Goal: Book appointment/travel/reservation

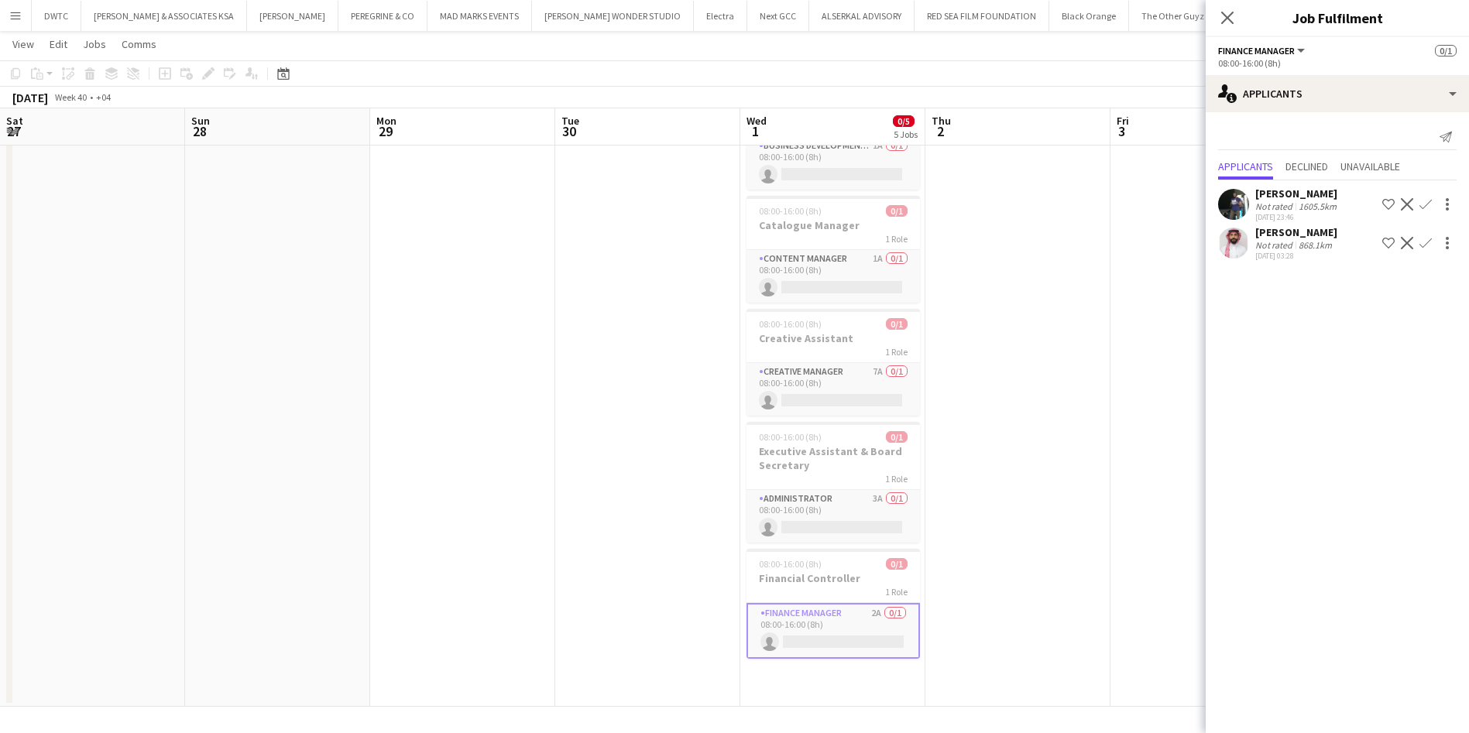
scroll to position [0, 479]
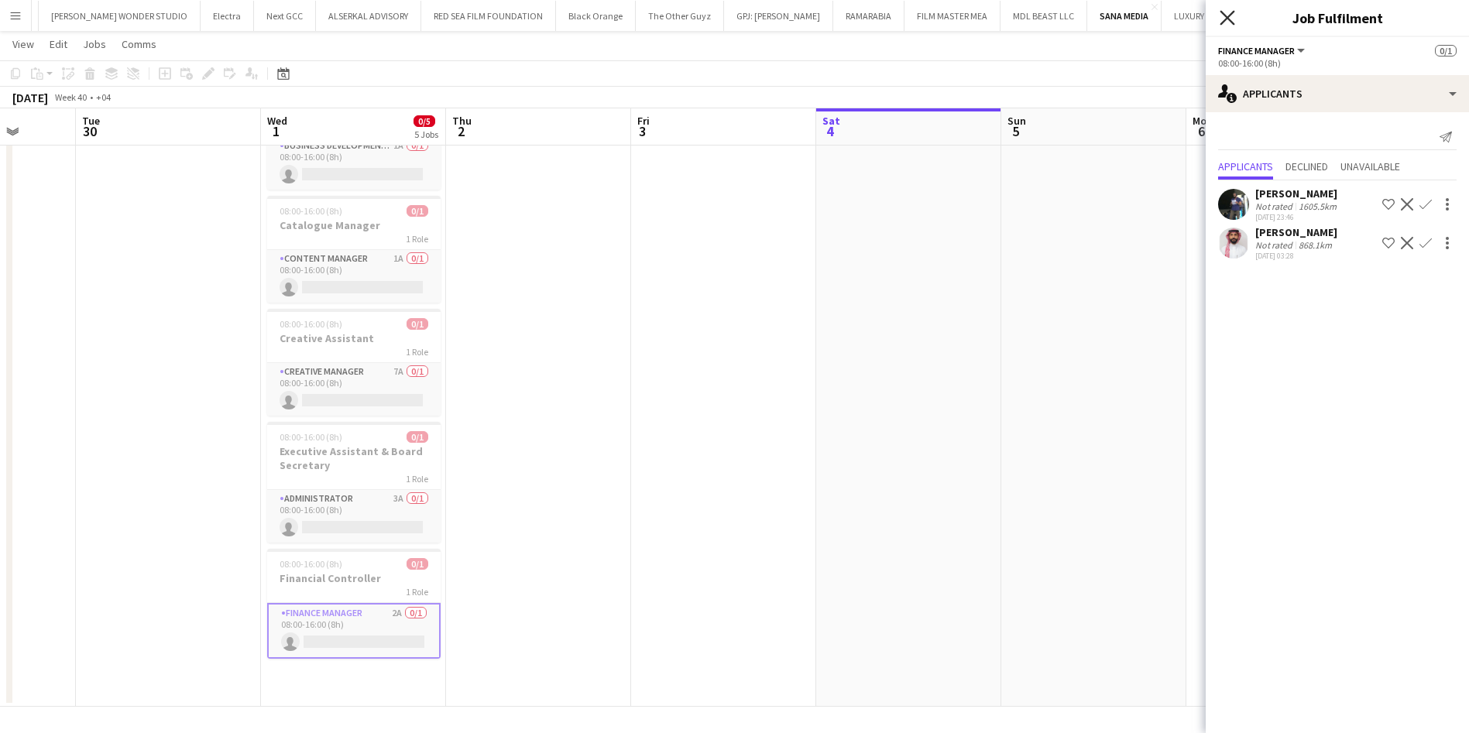
click at [1231, 21] on icon at bounding box center [1226, 17] width 15 height 15
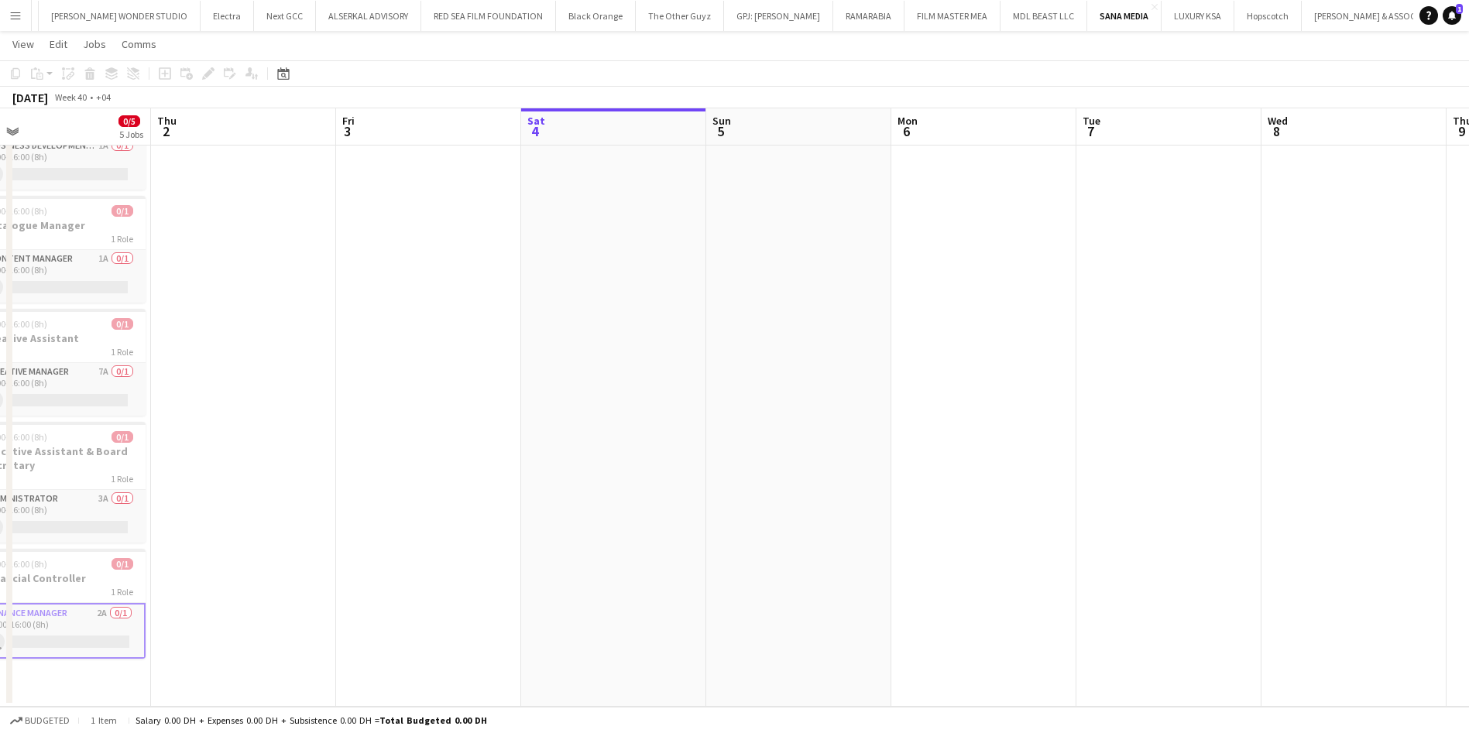
scroll to position [0, 448]
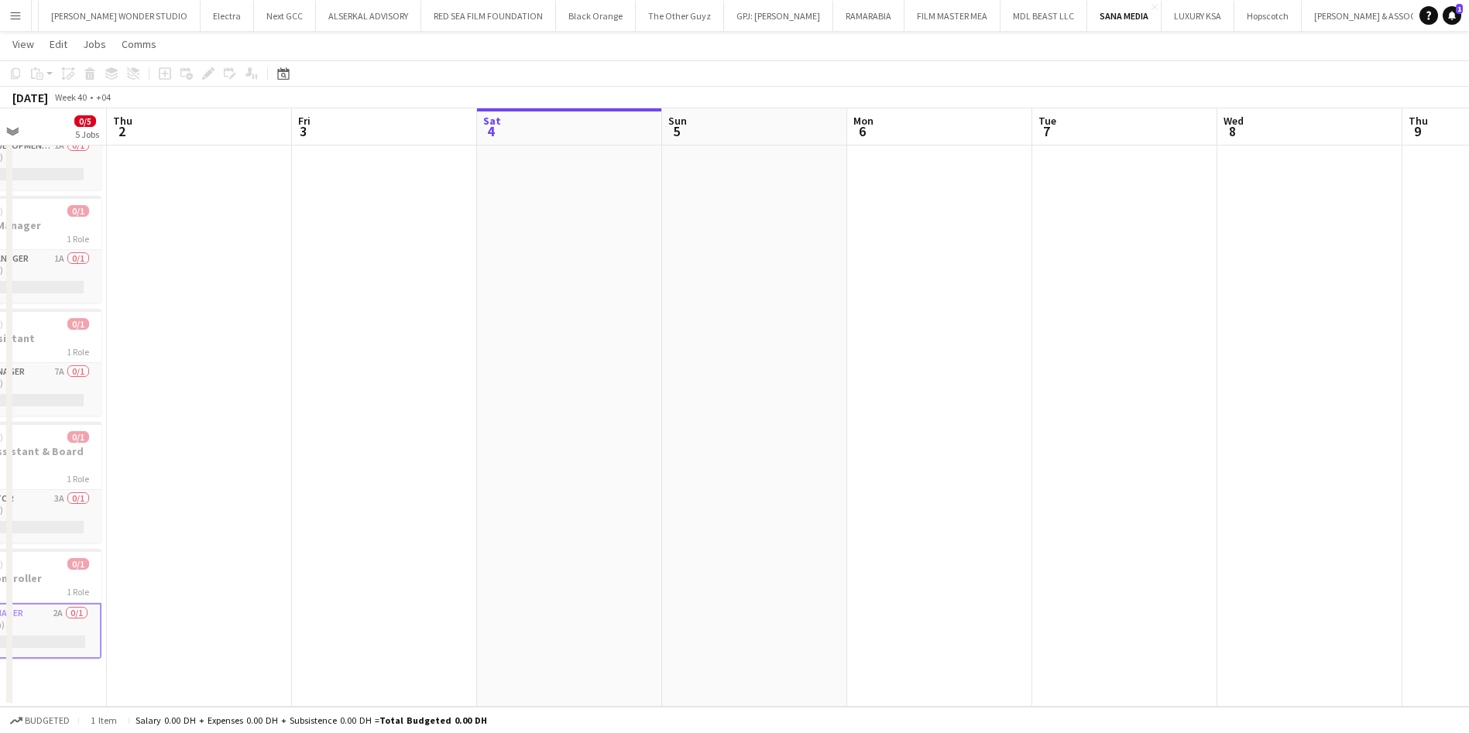
drag, startPoint x: 1004, startPoint y: 380, endPoint x: 665, endPoint y: 397, distance: 339.5
click at [665, 397] on app-calendar-viewport "Mon 29 Tue 30 Wed 1 0/5 5 Jobs Thu 2 Fri 3 Sat 4 Sun 5 Mon 6 Tue 7 Wed 8 Thu 9 …" at bounding box center [734, 335] width 1469 height 743
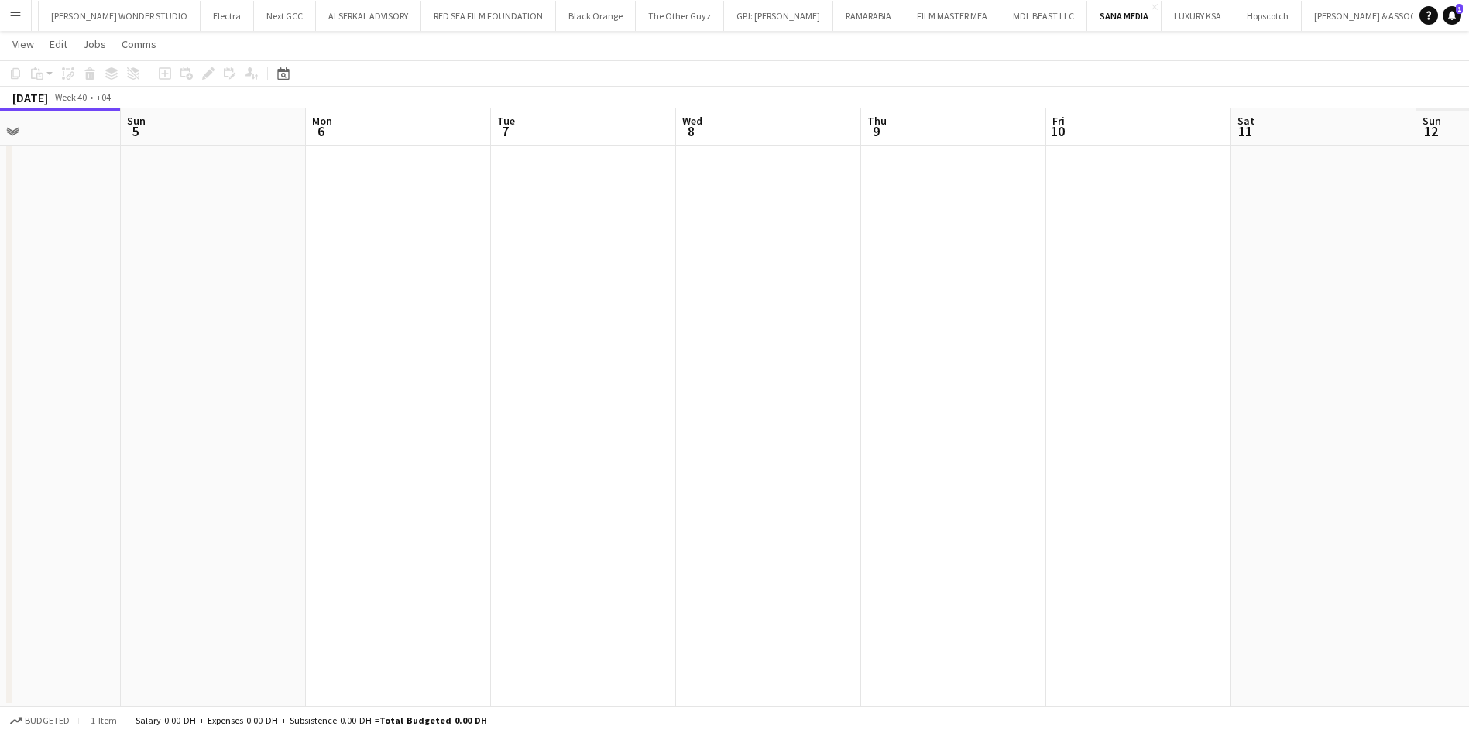
scroll to position [0, 480]
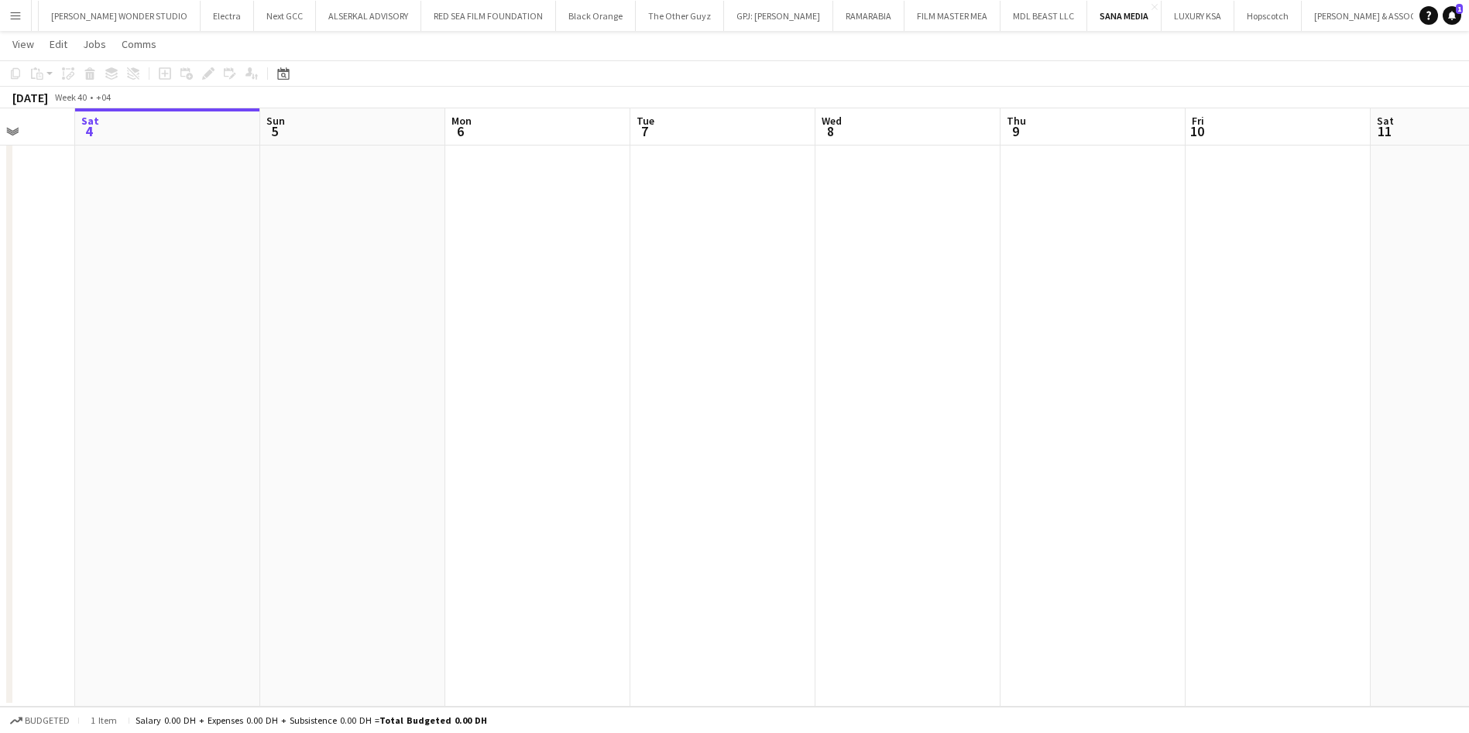
drag, startPoint x: 1097, startPoint y: 317, endPoint x: 510, endPoint y: 345, distance: 587.5
click at [510, 345] on app-calendar-viewport "Wed 1 0/5 5 Jobs Thu 2 Fri 3 Sat 4 Sun 5 Mon 6 Tue 7 Wed 8 Thu 9 Fri 10 Sat 11 …" at bounding box center [734, 335] width 1469 height 743
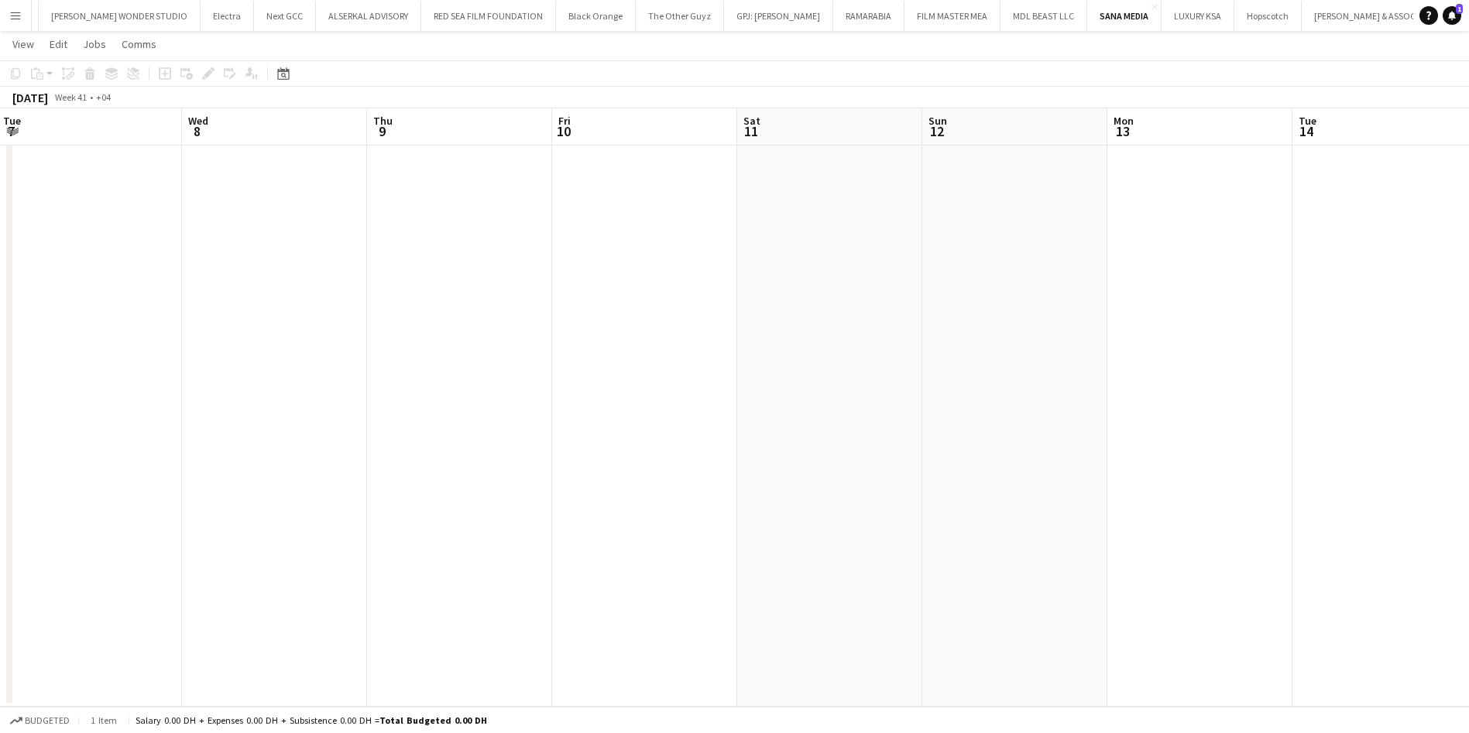
scroll to position [0, 602]
drag, startPoint x: 1130, startPoint y: 293, endPoint x: 638, endPoint y: 320, distance: 492.3
click at [638, 320] on app-calendar-viewport "Sat 4 Sun 5 Mon 6 Tue 7 Wed 8 Thu 9 Fri 10 Sat 11 Sun 12 Mon 13 Tue 14 Wed 15 T…" at bounding box center [734, 335] width 1469 height 743
drag, startPoint x: 1187, startPoint y: 365, endPoint x: 568, endPoint y: 406, distance: 620.0
click at [568, 406] on app-calendar-viewport "Wed 8 Thu 9 Fri 10 Sat 11 Sun 12 Mon 13 Tue 14 Wed 15 Thu 16 Fri 17 Sat 18 Sun …" at bounding box center [734, 335] width 1469 height 743
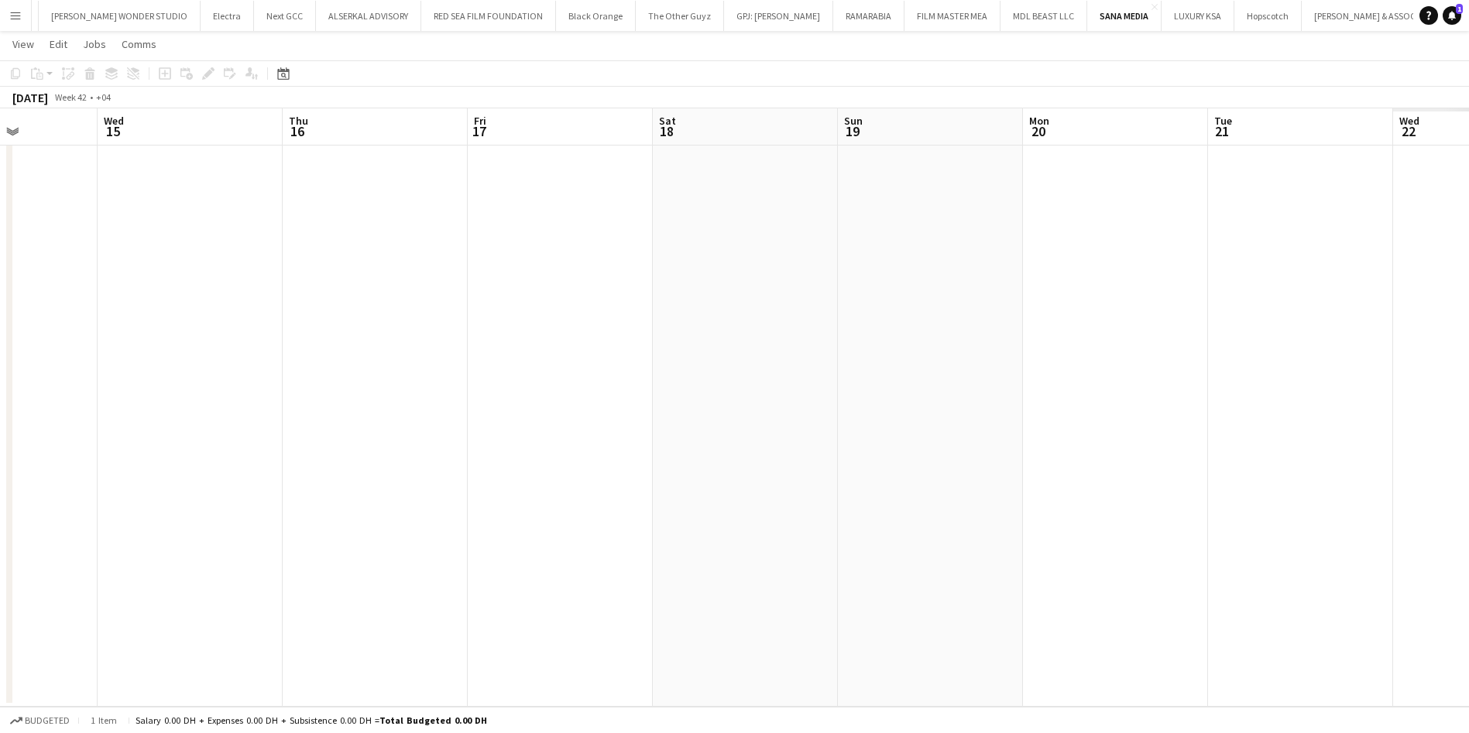
drag, startPoint x: 1158, startPoint y: 333, endPoint x: 469, endPoint y: 351, distance: 689.3
click at [444, 353] on app-calendar-viewport "Sun 12 Mon 13 Tue 14 Wed 15 Thu 16 Fri 17 Sat 18 Sun 19 Mon 20 Tue 21 Wed 22 Th…" at bounding box center [734, 335] width 1469 height 743
drag, startPoint x: 1138, startPoint y: 317, endPoint x: 540, endPoint y: 333, distance: 597.9
click at [304, 336] on app-calendar-viewport "Thu 16 Fri 17 Sat 18 Sun 19 Mon 20 Tue 21 Wed 22 Thu 23 Fri 24 Sat 25 Sun 26 Mo…" at bounding box center [734, 335] width 1469 height 743
drag, startPoint x: 979, startPoint y: 286, endPoint x: 310, endPoint y: 319, distance: 669.0
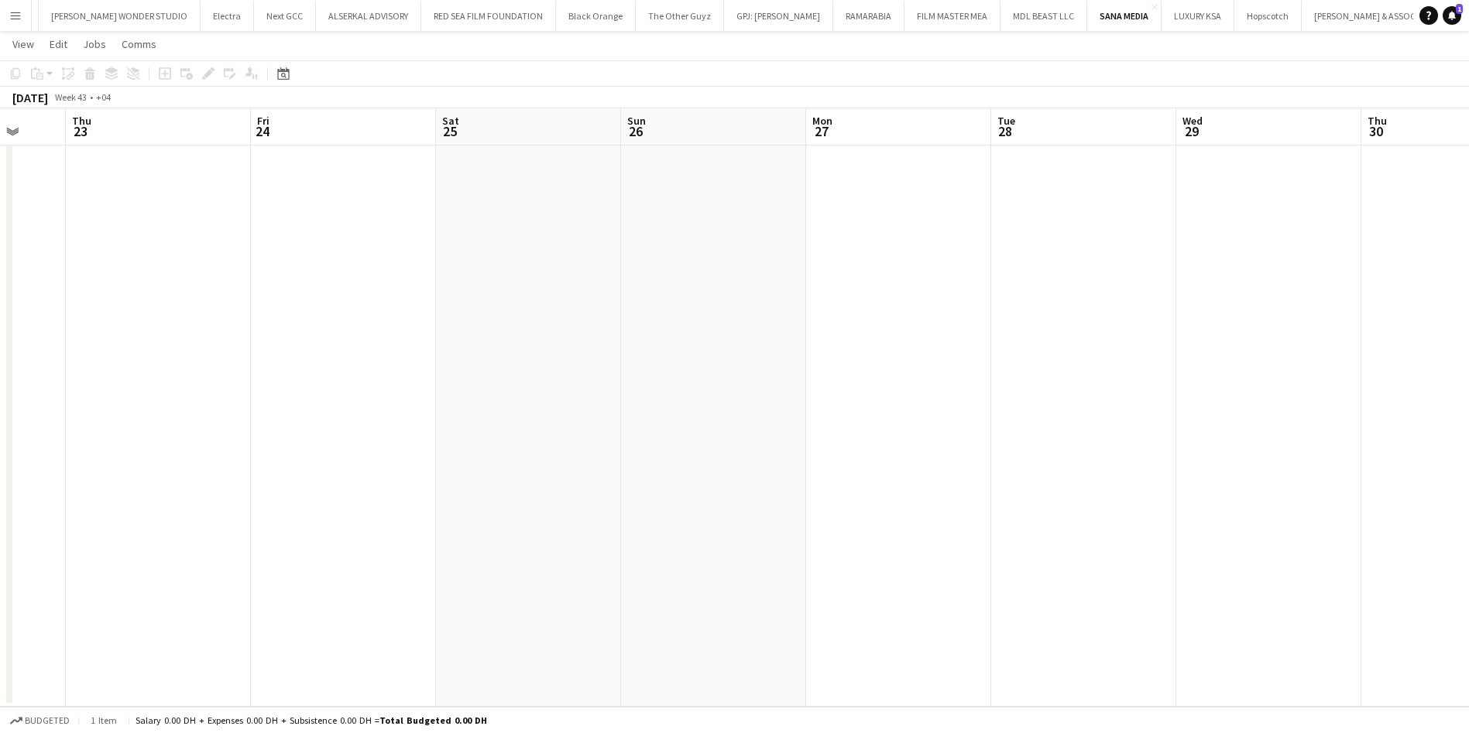
click at [310, 319] on app-calendar-viewport "Mon 20 Tue 21 Wed 22 Thu 23 Fri 24 Sat 25 Sun 26 Mon 27 Tue 28 Wed 29 Thu 30 Fr…" at bounding box center [734, 335] width 1469 height 743
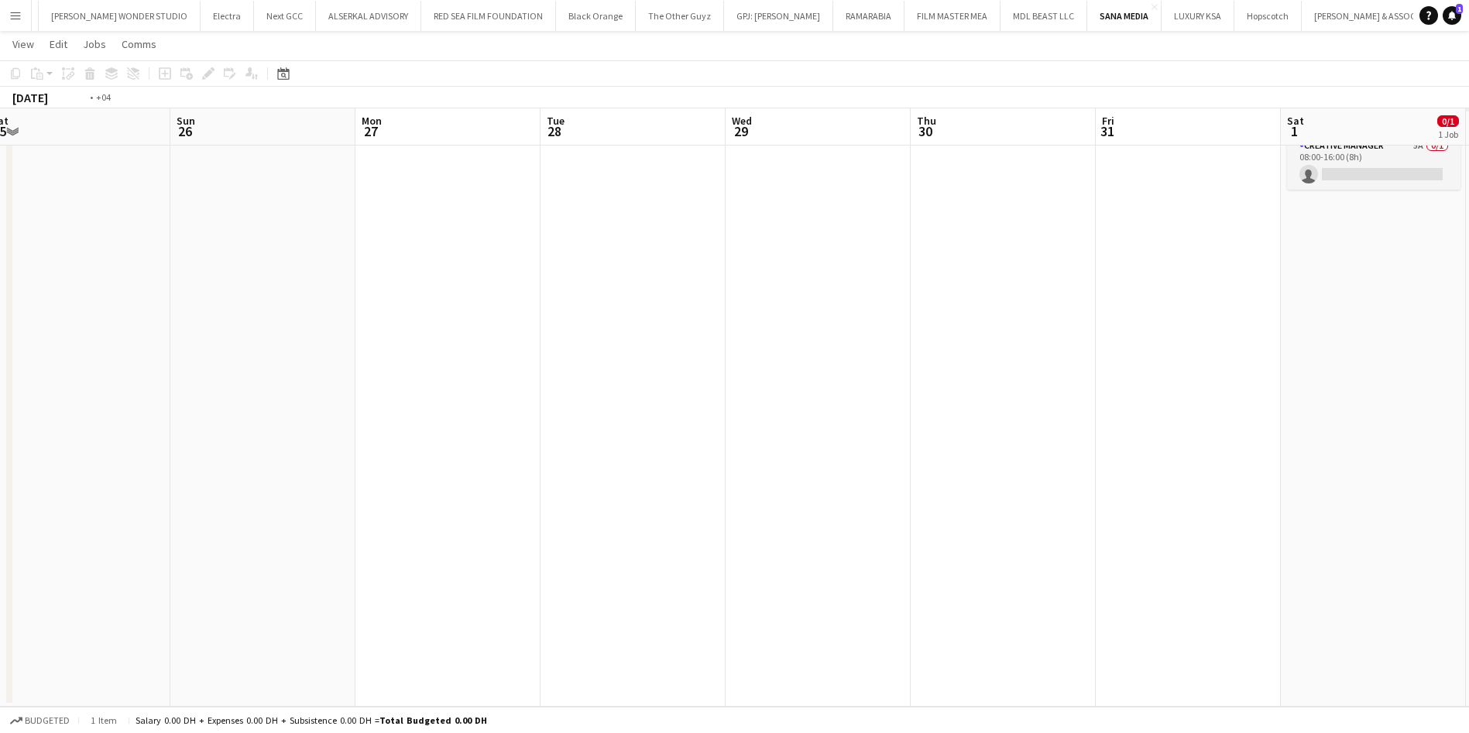
drag, startPoint x: 1102, startPoint y: 281, endPoint x: 297, endPoint y: 342, distance: 806.7
click at [283, 343] on app-calendar-viewport "Wed 22 Thu 23 Fri 24 Sat 25 Sun 26 Mon 27 Tue 28 Wed 29 Thu 30 Fri 31 Sat 1 0/1…" at bounding box center [734, 335] width 1469 height 743
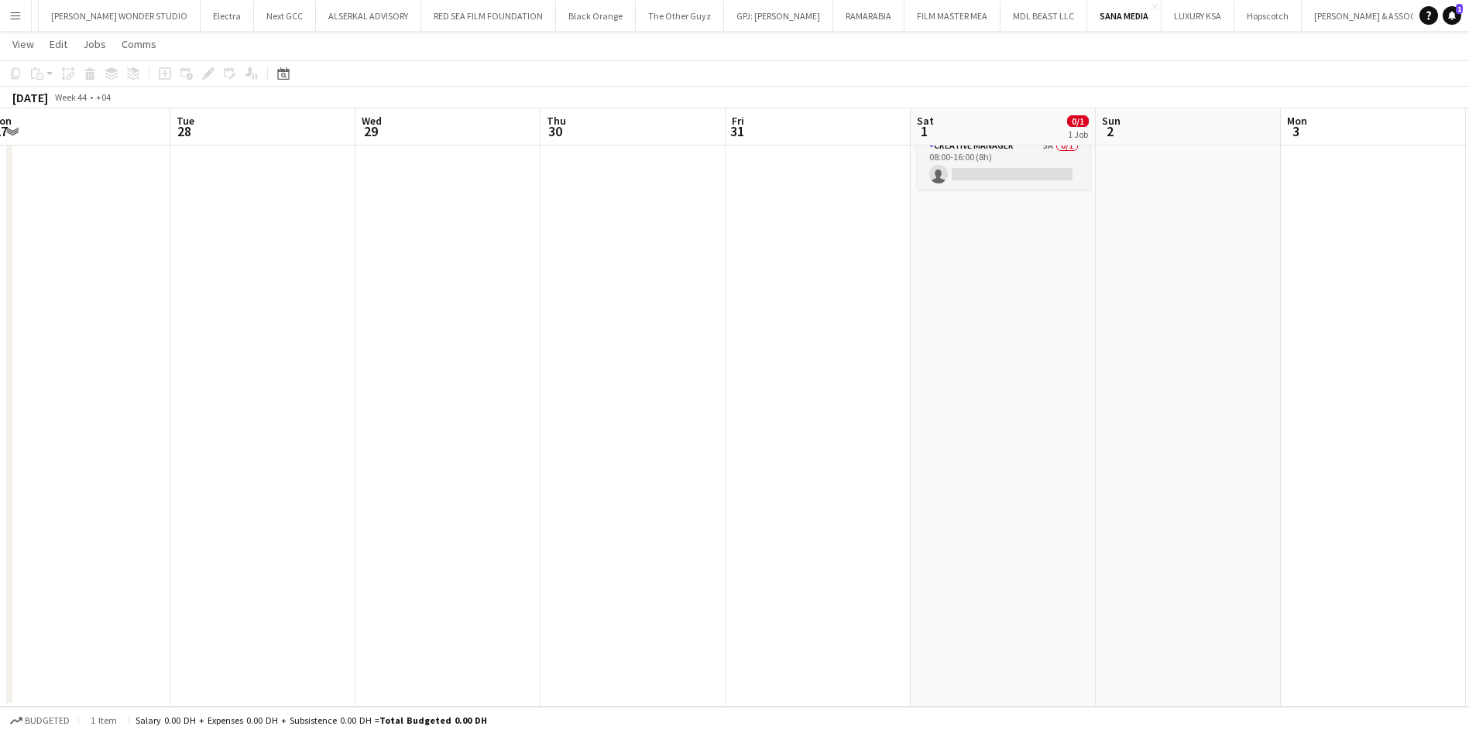
click at [1054, 313] on app-date-cell "08:00-16:00 (8h) 0/1 Creative Assistant 1 Role Creative Manager 5A 0/1 08:00-16…" at bounding box center [1002, 392] width 185 height 630
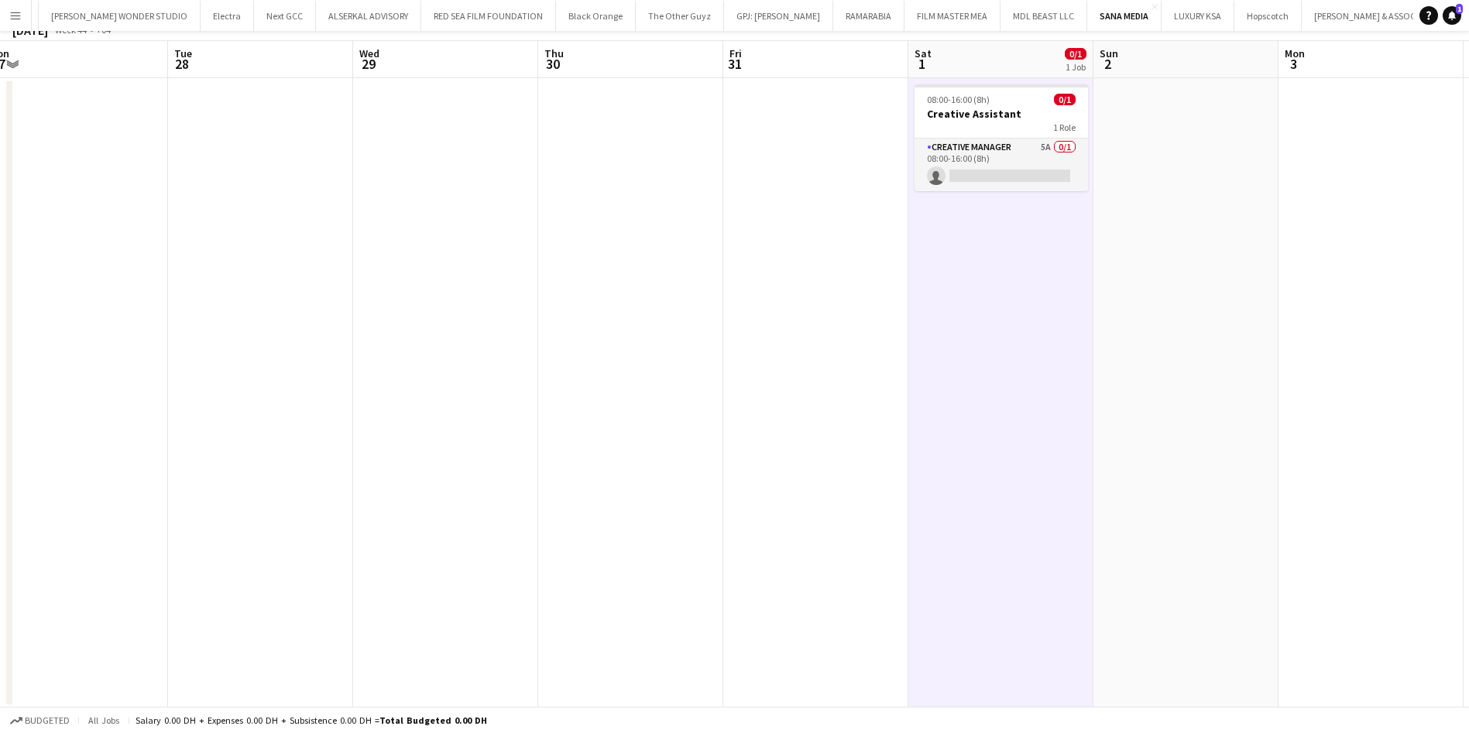
scroll to position [0, 0]
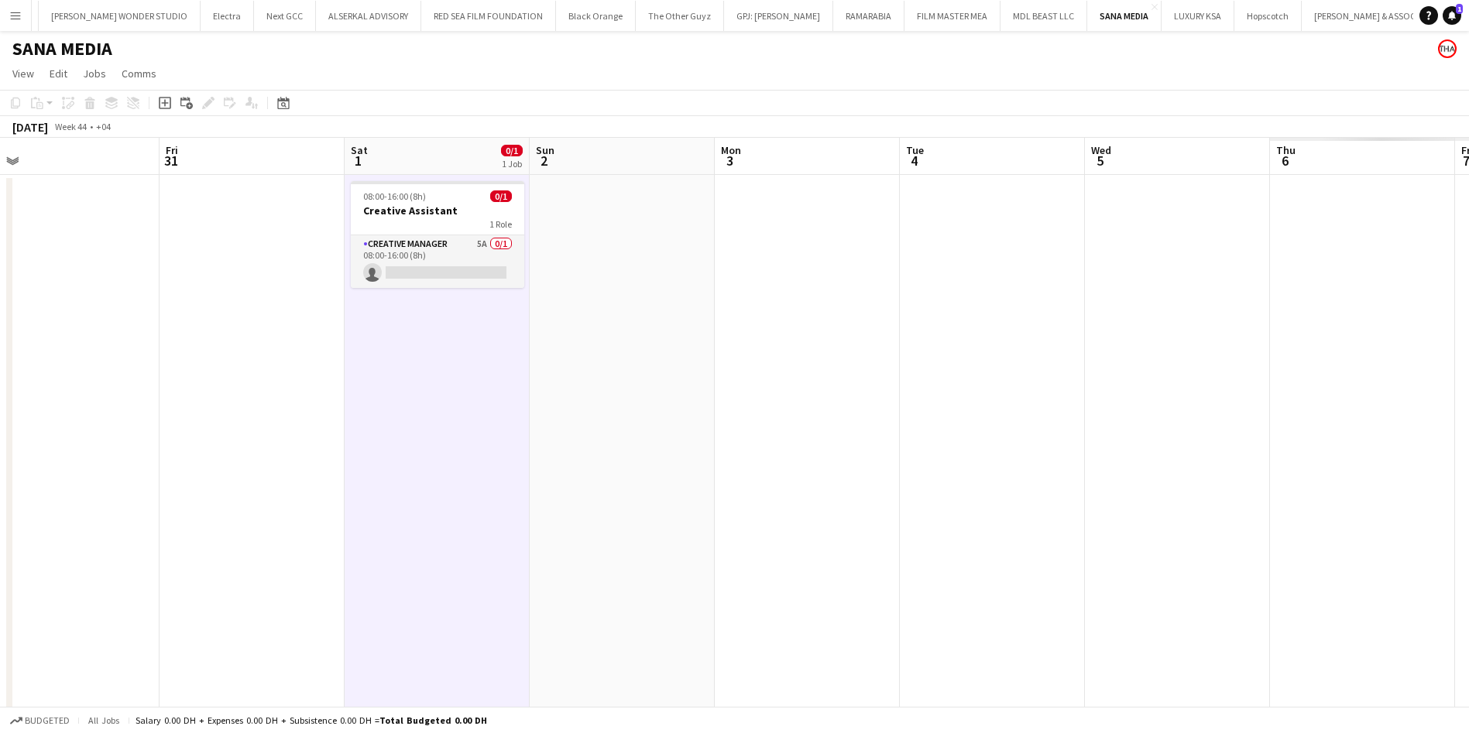
drag, startPoint x: 1205, startPoint y: 331, endPoint x: 272, endPoint y: 405, distance: 936.6
click at [272, 405] on app-calendar-viewport "Mon 27 Tue 28 Wed 29 Thu 30 Fri 31 Sat 1 0/1 1 Job Sun 2 Mon 3 Tue 4 Wed 5 Thu …" at bounding box center [734, 471] width 1469 height 667
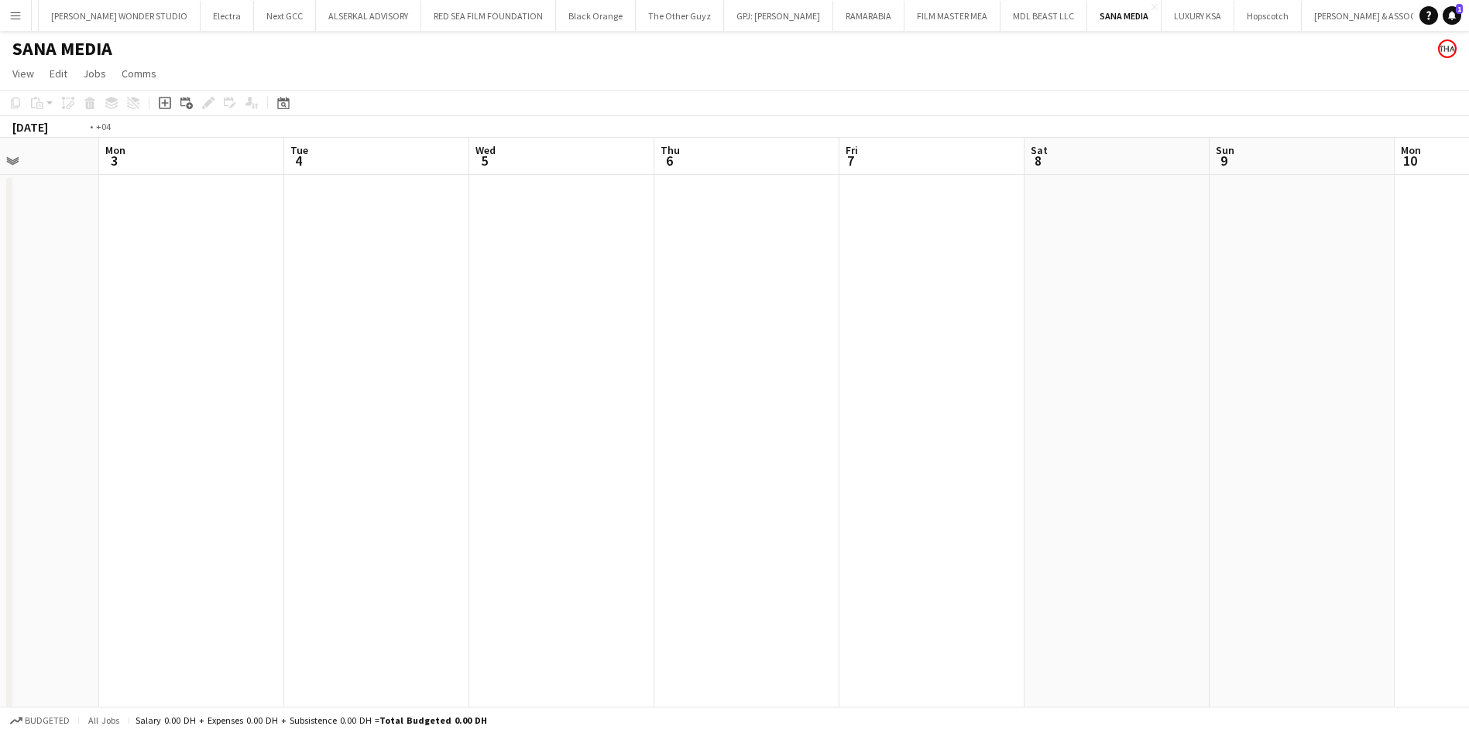
drag, startPoint x: 991, startPoint y: 327, endPoint x: 189, endPoint y: 390, distance: 804.5
click at [189, 390] on app-calendar-viewport "Fri 31 Sat 1 0/1 1 Job Sun 2 Mon 3 Tue 4 Wed 5 Thu 6 Fri 7 Sat 8 Sun 9 Mon 10 T…" at bounding box center [734, 471] width 1469 height 667
drag, startPoint x: 924, startPoint y: 324, endPoint x: 413, endPoint y: 341, distance: 512.0
click at [341, 354] on app-calendar-viewport "Fri 7 Sat 8 Sun 9 Mon 10 Tue 11 Wed 12 Thu 13 Fri 14 Sat 15 Sun 16 Mon 17 Tue 1…" at bounding box center [734, 471] width 1469 height 667
drag, startPoint x: 1179, startPoint y: 272, endPoint x: 240, endPoint y: 340, distance: 941.6
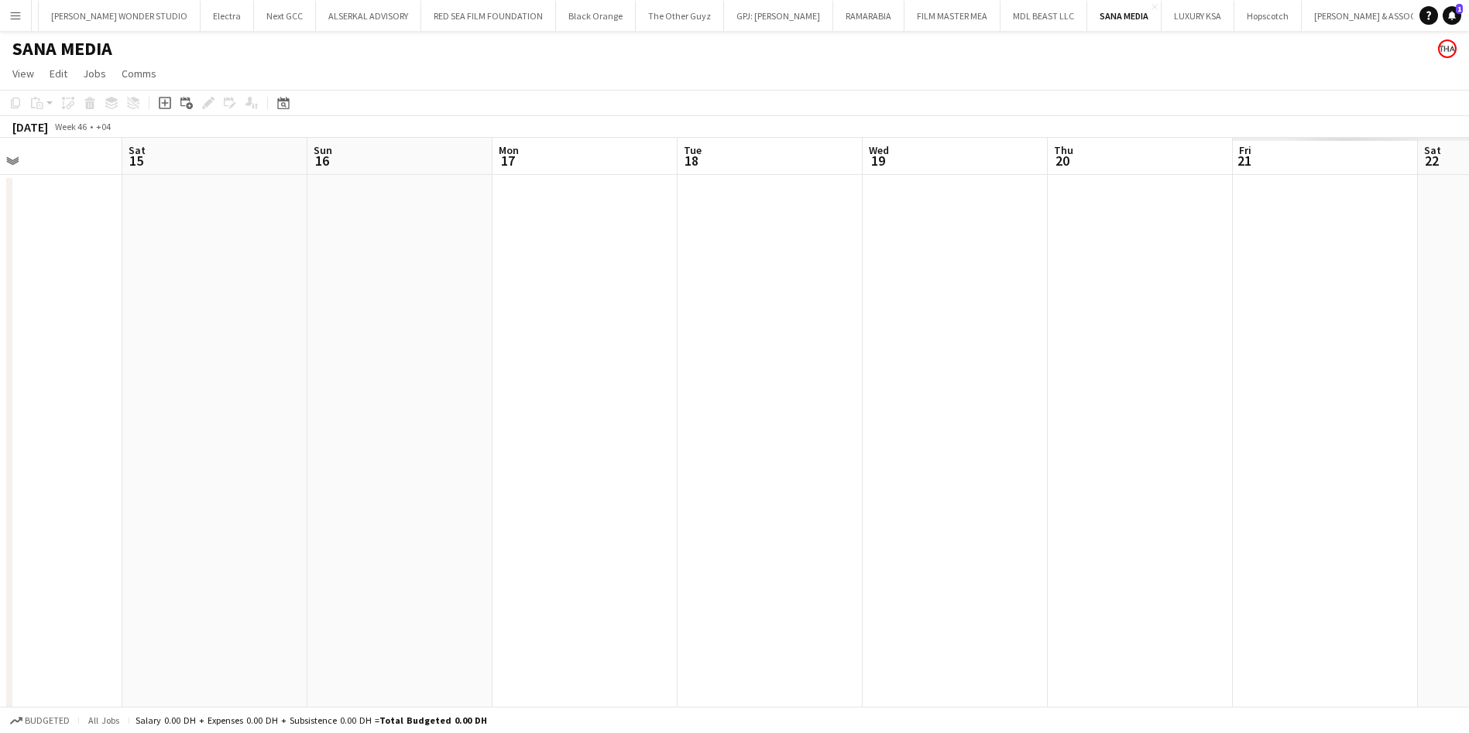
click at [240, 340] on app-calendar-viewport "Tue 11 Wed 12 Thu 13 Fri 14 Sat 15 Sun 16 Mon 17 Tue 18 Wed 19 Thu 20 Fri 21 Sa…" at bounding box center [734, 471] width 1469 height 667
drag, startPoint x: 1212, startPoint y: 266, endPoint x: 280, endPoint y: 318, distance: 932.8
click at [279, 318] on app-calendar-viewport "Sat 15 Sun 16 Mon 17 Tue 18 Wed 19 Thu 20 Fri 21 Sat 22 Sun 23 Mon 24 Tue 25 We…" at bounding box center [734, 471] width 1469 height 667
drag, startPoint x: 1235, startPoint y: 255, endPoint x: 561, endPoint y: 306, distance: 676.3
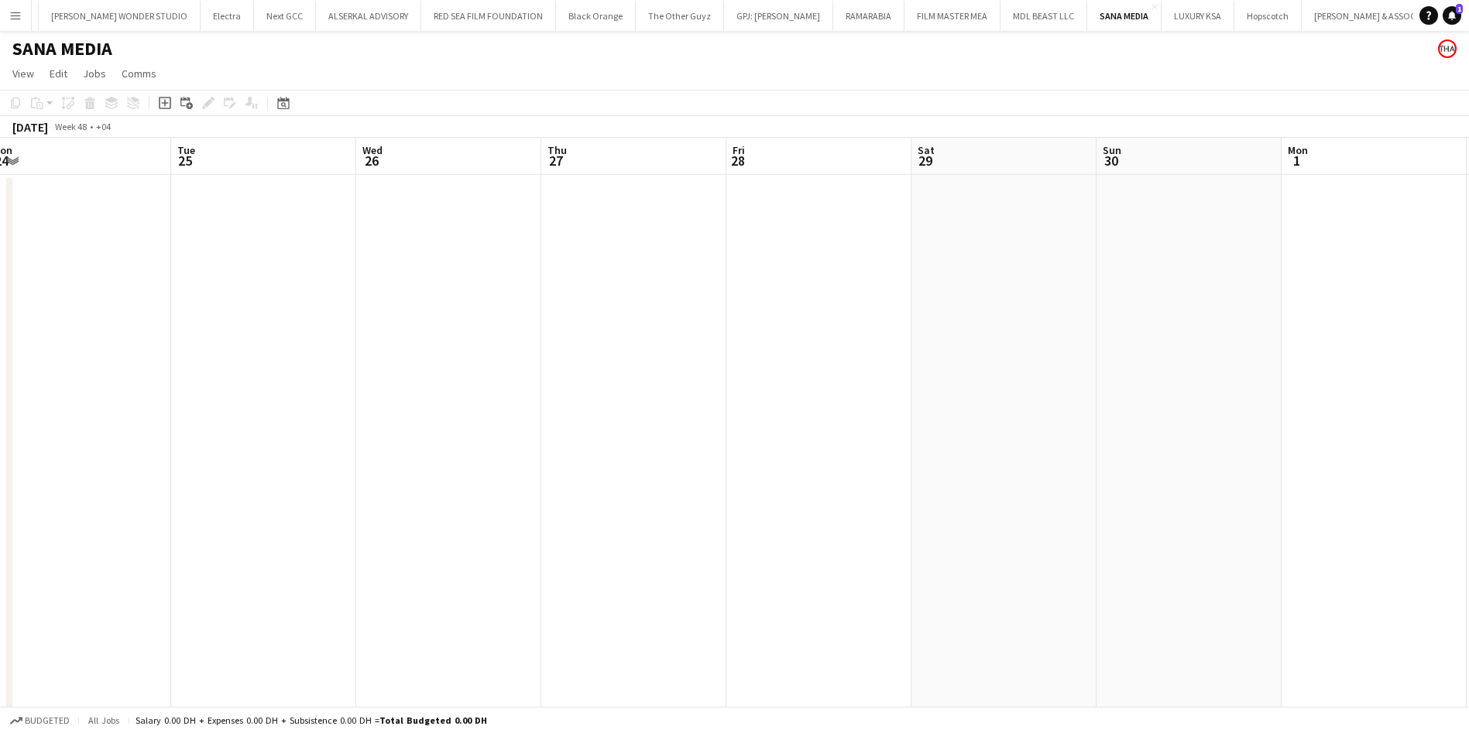
click at [561, 306] on app-calendar-viewport "Fri 21 Sat 22 Sun 23 Mon 24 Tue 25 Wed 26 Thu 27 Fri 28 Sat 29 Sun 30 Mon 1 Tue…" at bounding box center [734, 471] width 1469 height 667
drag, startPoint x: 1017, startPoint y: 266, endPoint x: 113, endPoint y: 307, distance: 905.1
click at [113, 307] on app-calendar-viewport "Wed 26 Thu 27 Fri 28 Sat 29 Sun 30 Mon 1 Tue 2 Wed 3 Thu 4 Fri 5 Sat 6 Sun 7 Mo…" at bounding box center [734, 471] width 1469 height 667
drag, startPoint x: 865, startPoint y: 257, endPoint x: 245, endPoint y: 275, distance: 619.6
click at [245, 275] on app-calendar-viewport "Sat 29 Sun 30 Mon 1 Tue 2 Wed 3 Thu 4 Fri 5 Sat 6 Sun 7 Mon 8 Tue 9 Wed 10 Thu …" at bounding box center [734, 471] width 1469 height 667
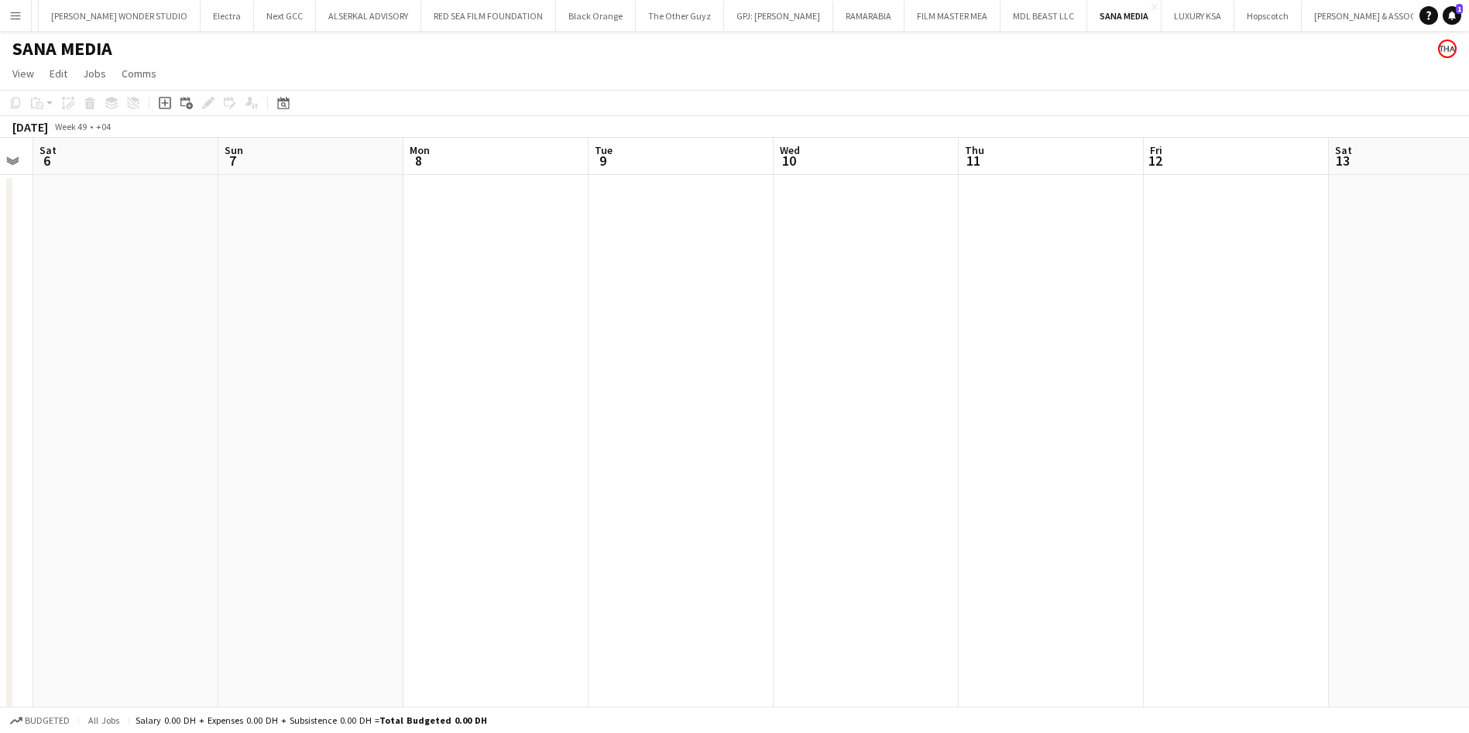
drag, startPoint x: 928, startPoint y: 229, endPoint x: 292, endPoint y: 286, distance: 639.0
click at [292, 286] on app-calendar-viewport "Wed 3 Thu 4 Fri 5 Sat 6 Sun 7 Mon 8 Tue 9 Wed 10 Thu 11 Fri 12 Sat 13 Sun 14 Mo…" at bounding box center [734, 471] width 1469 height 667
drag, startPoint x: 950, startPoint y: 266, endPoint x: 347, endPoint y: 273, distance: 603.1
click at [347, 273] on app-calendar-viewport "Sat 6 Sun 7 Mon 8 Tue 9 Wed 10 Thu 11 Fri 12 Sat 13 Sun 14 Mon 15 Tue 16 Wed 17…" at bounding box center [734, 471] width 1469 height 667
drag, startPoint x: 909, startPoint y: 261, endPoint x: 301, endPoint y: 280, distance: 608.0
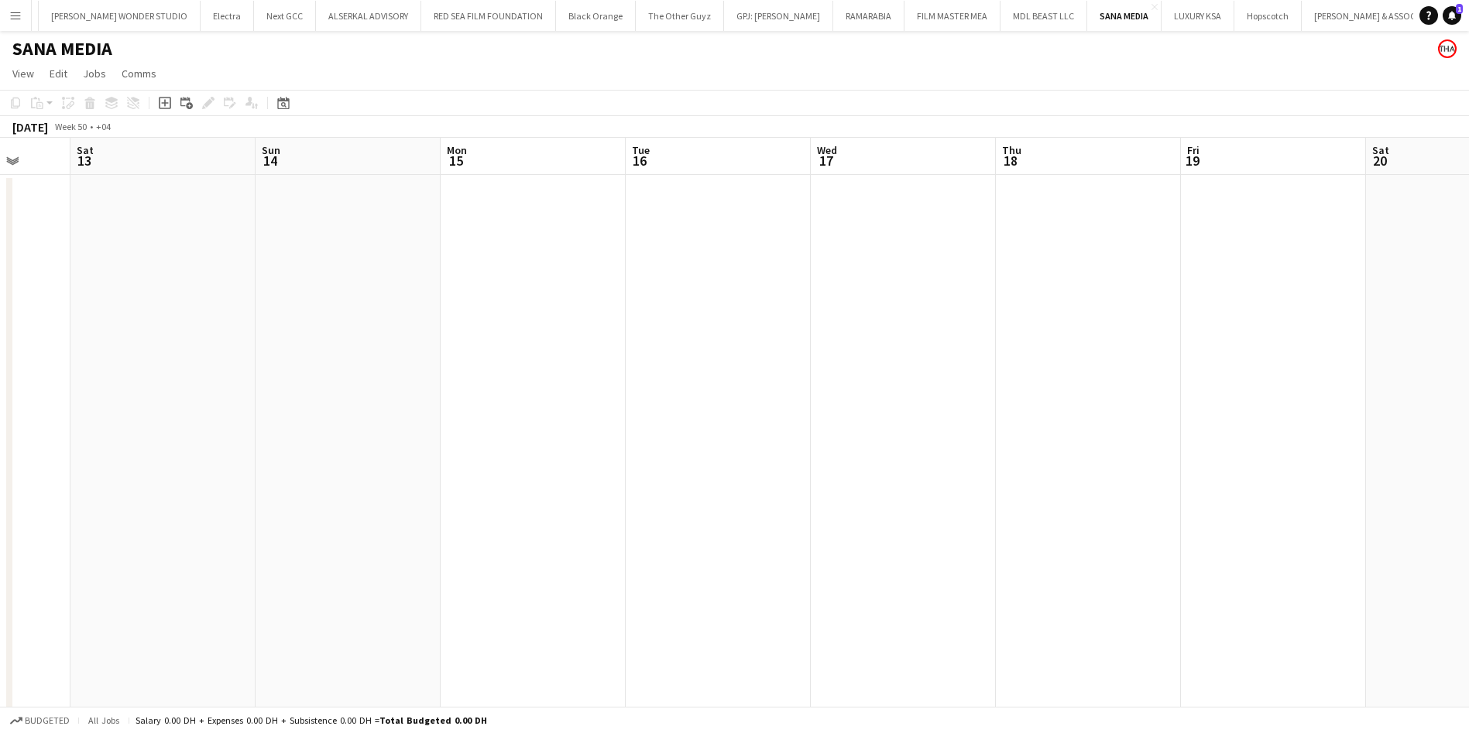
click at [301, 280] on app-calendar-viewport "Wed 10 Thu 11 Fri 12 Sat 13 Sun 14 Mon 15 Tue 16 Wed 17 Thu 18 Fri 19 Sat 20 Su…" at bounding box center [734, 471] width 1469 height 667
drag, startPoint x: 1075, startPoint y: 274, endPoint x: 377, endPoint y: 279, distance: 697.6
click at [413, 278] on app-calendar-viewport "Sat 13 Sun 14 Mon 15 Tue 16 Wed 17 Thu 18 Fri 19 Sat 20 Sun 21 Mon 22 Tue 23 We…" at bounding box center [734, 471] width 1469 height 667
drag, startPoint x: 223, startPoint y: 273, endPoint x: 1228, endPoint y: 210, distance: 1006.9
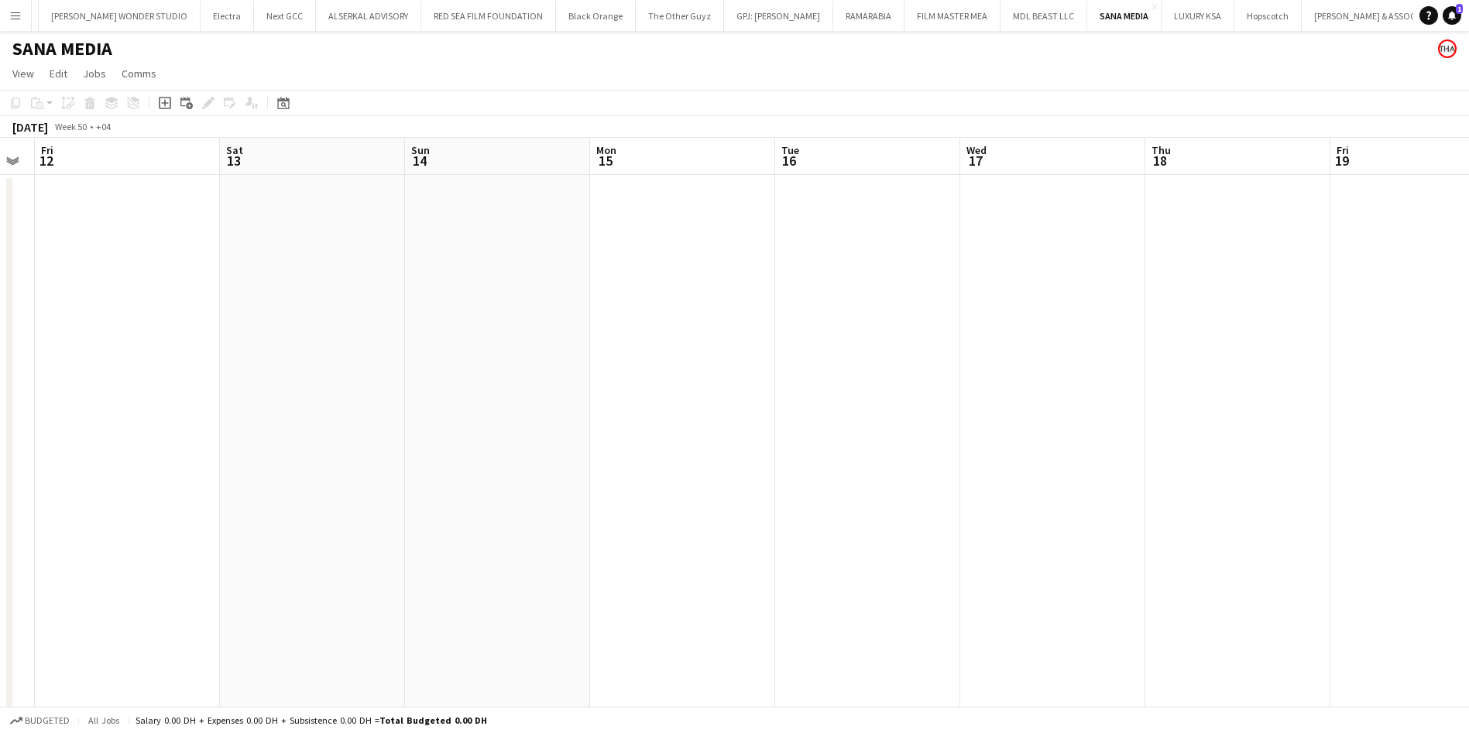
click at [1228, 210] on app-calendar-viewport "Wed 10 Thu 11 Fri 12 Sat 13 Sun 14 Mon 15 Tue 16 Wed 17 Thu 18 Fri 19 Sat 20 Su…" at bounding box center [734, 471] width 1469 height 667
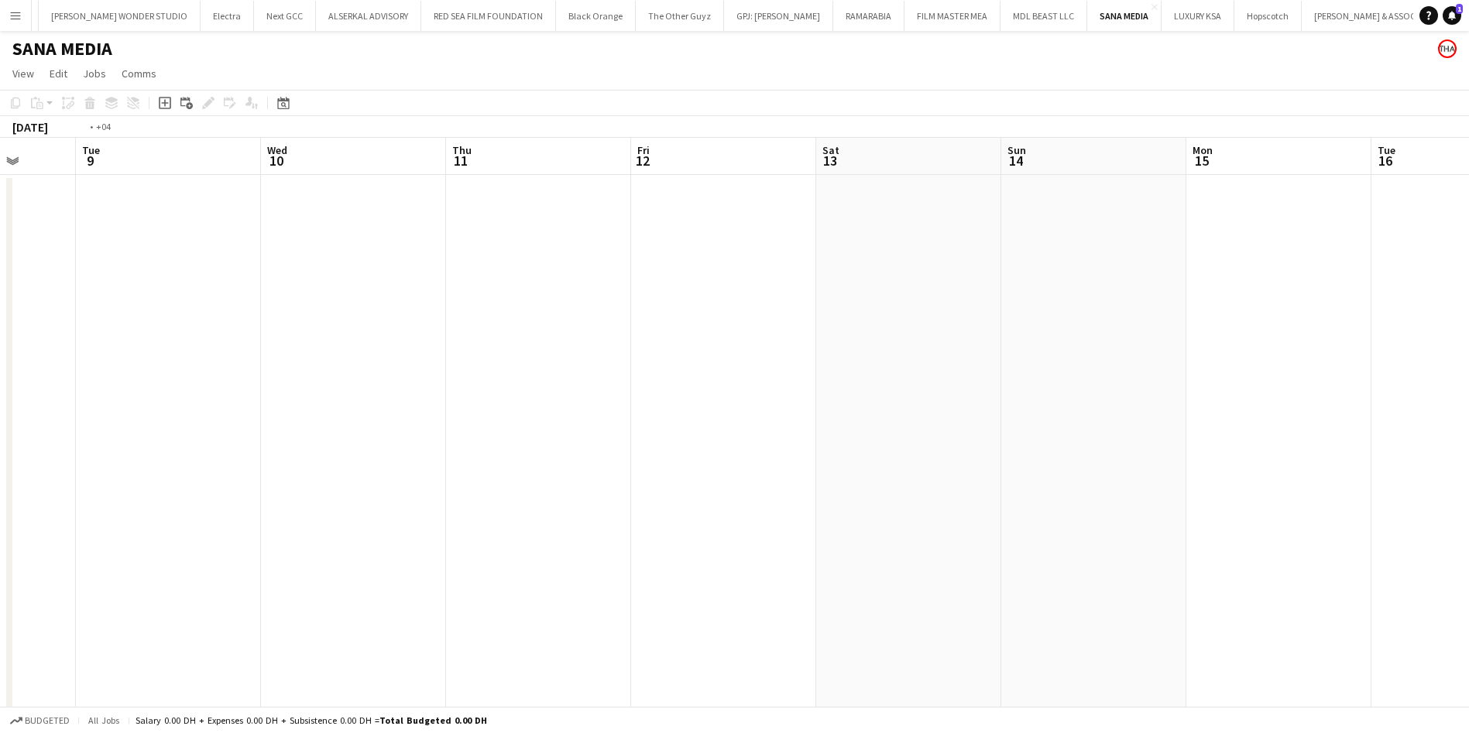
drag, startPoint x: 317, startPoint y: 256, endPoint x: 952, endPoint y: 249, distance: 635.7
click at [952, 249] on app-calendar-viewport "Sun 7 Mon 8 Tue 9 Wed 10 Thu 11 Fri 12 Sat 13 Sun 14 Mon 15 Tue 16 Wed 17 Thu 1…" at bounding box center [734, 471] width 1469 height 667
drag, startPoint x: 254, startPoint y: 261, endPoint x: 917, endPoint y: 243, distance: 662.9
click at [917, 243] on app-calendar-viewport "Wed 3 Thu 4 Fri 5 Sat 6 Sun 7 Mon 8 Tue 9 Wed 10 Thu 11 Fri 12 Sat 13 Sun 14 Mo…" at bounding box center [734, 471] width 1469 height 667
drag, startPoint x: 273, startPoint y: 265, endPoint x: 957, endPoint y: 252, distance: 683.7
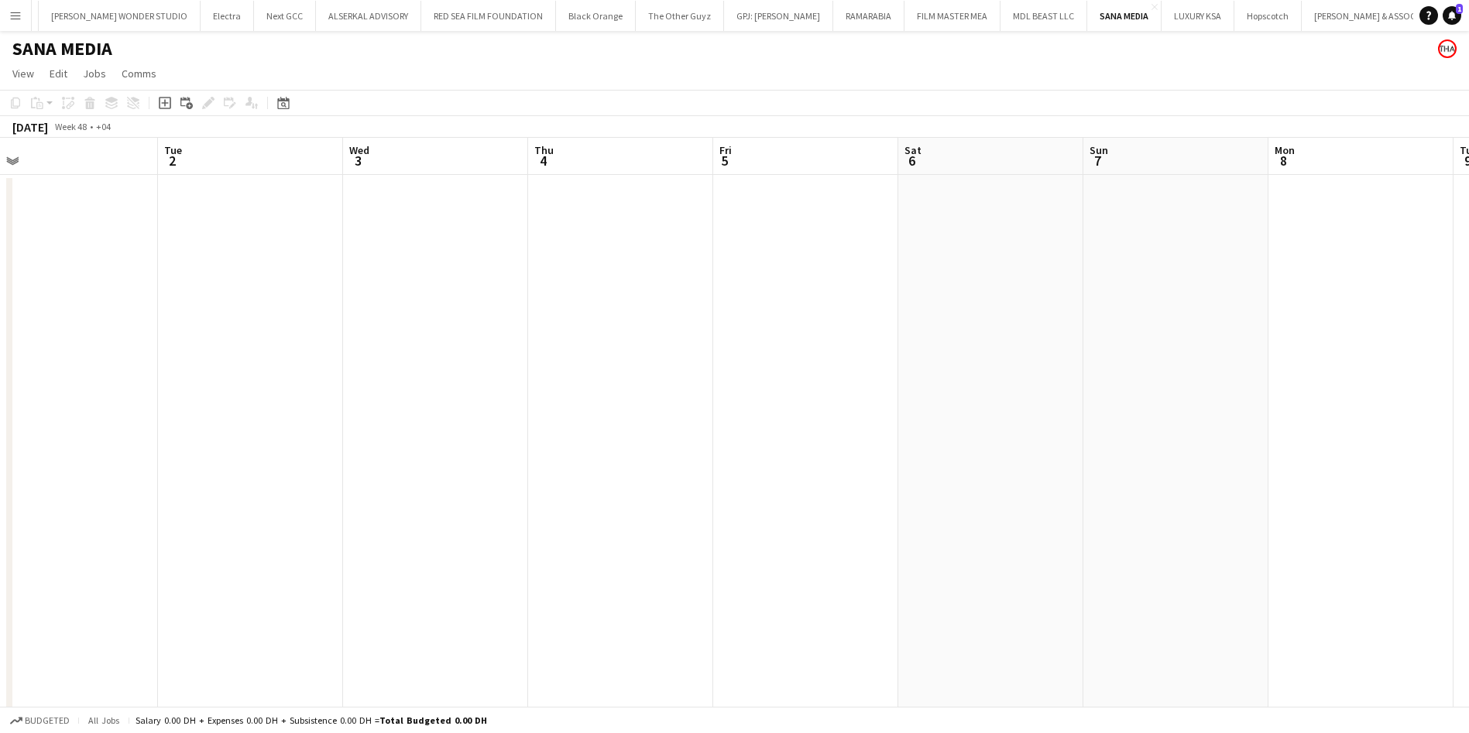
click at [957, 252] on app-calendar-viewport "Sat 29 Sun 30 Mon 1 Tue 2 Wed 3 Thu 4 Fri 5 Sat 6 Sun 7 Mon 8 Tue 9 Wed 10 Thu …" at bounding box center [734, 471] width 1469 height 667
drag, startPoint x: 324, startPoint y: 259, endPoint x: 873, endPoint y: 241, distance: 549.2
click at [873, 241] on app-calendar-viewport "Tue 25 Wed 26 Thu 27 Fri 28 Sat 29 Sun 30 Mon 1 Tue 2 Wed 3 Thu 4 Fri 5 Sat 6 S…" at bounding box center [734, 471] width 1469 height 667
click at [348, 259] on app-date-cell at bounding box center [258, 490] width 185 height 630
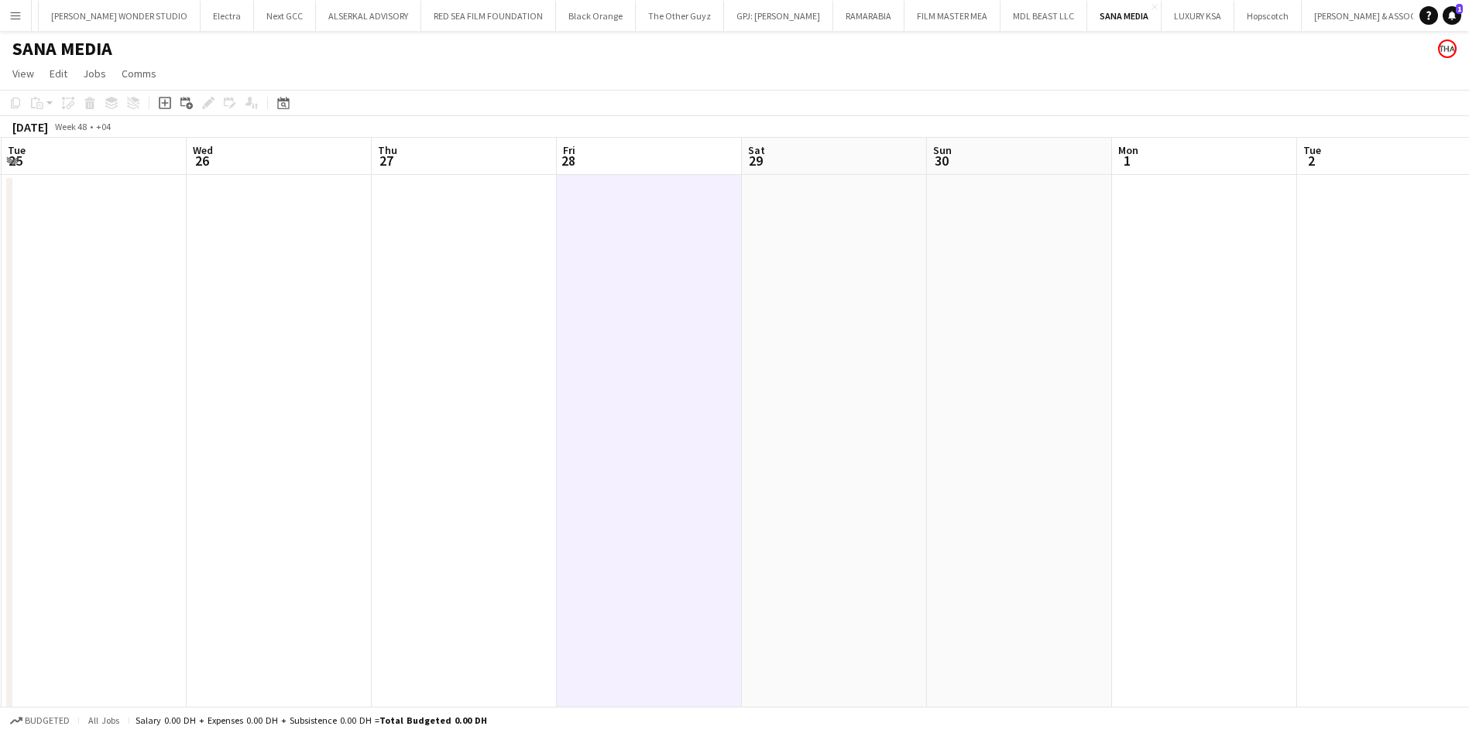
scroll to position [0, 325]
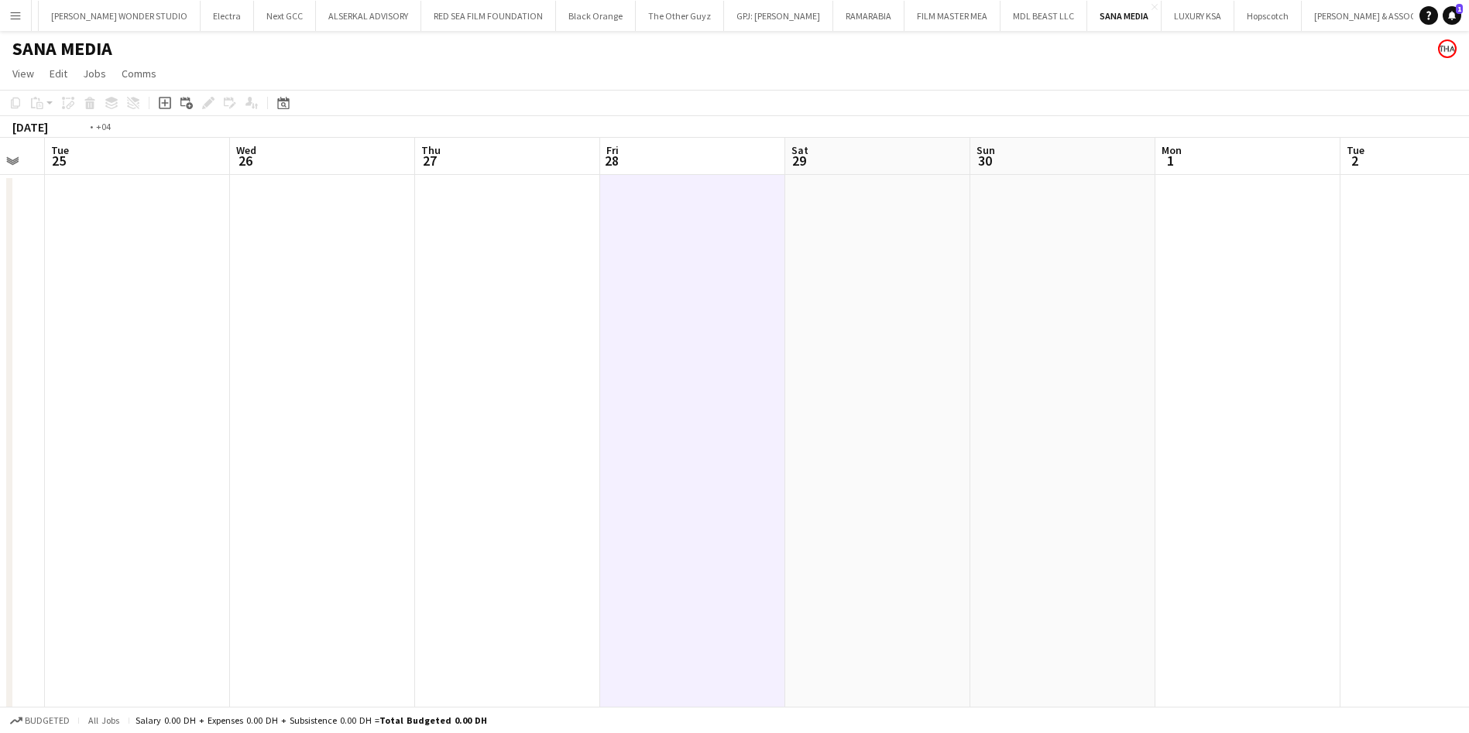
drag, startPoint x: 289, startPoint y: 260, endPoint x: 907, endPoint y: 242, distance: 618.8
click at [907, 242] on app-calendar-viewport "Sun 23 Mon 24 Tue 25 Wed 26 Thu 27 Fri 28 Sat 29 Sun 30 Mon 1 Tue 2 Wed 3 Thu 4…" at bounding box center [734, 471] width 1469 height 667
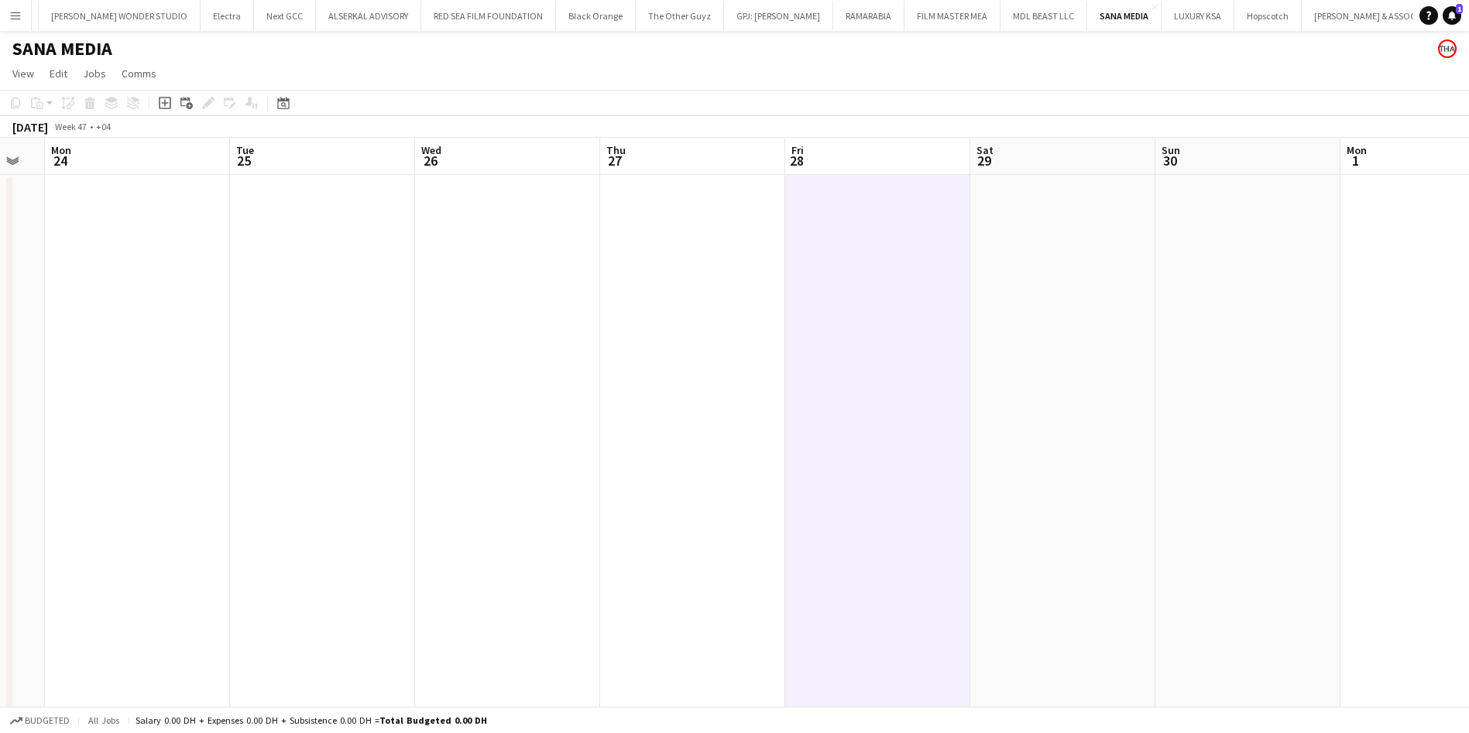
click at [647, 266] on app-date-cell at bounding box center [692, 490] width 185 height 630
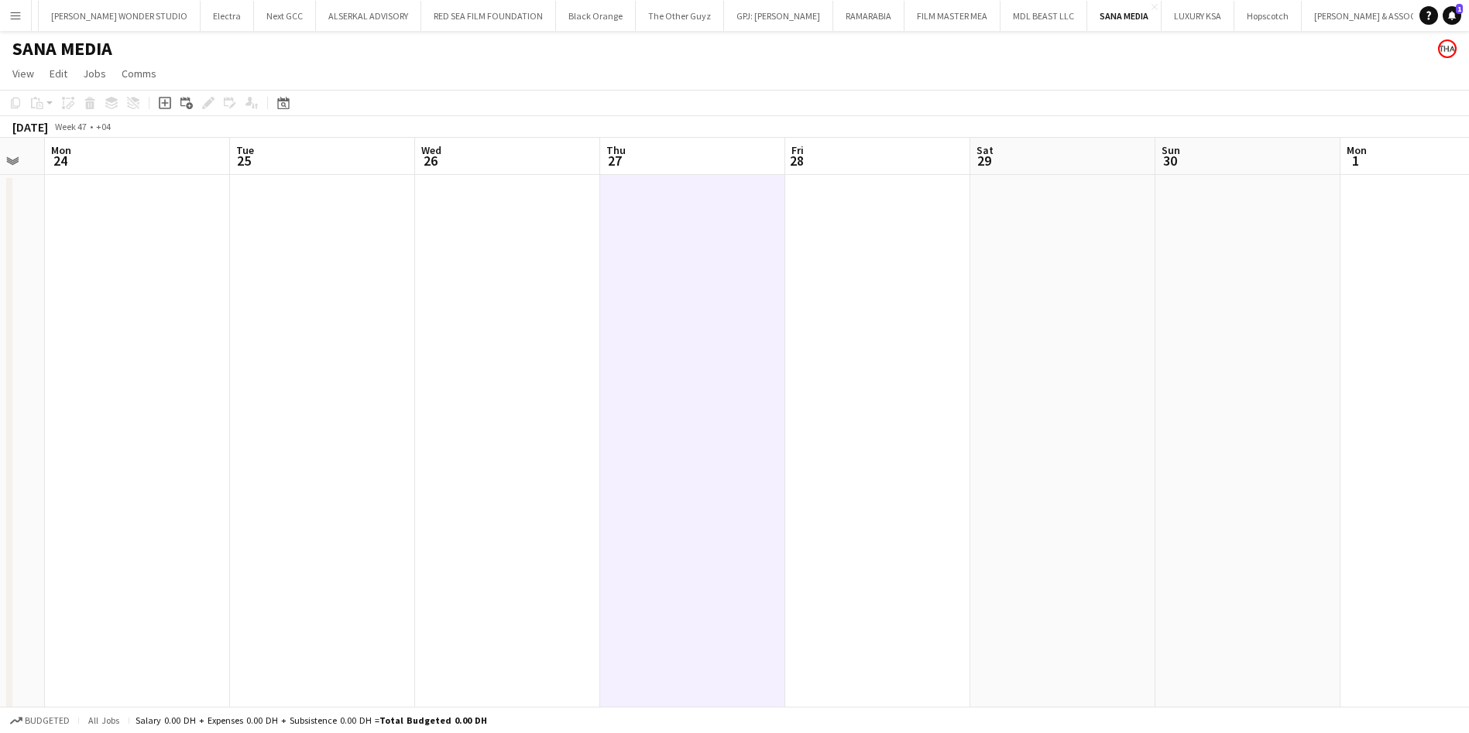
click at [526, 259] on app-date-cell at bounding box center [507, 490] width 185 height 630
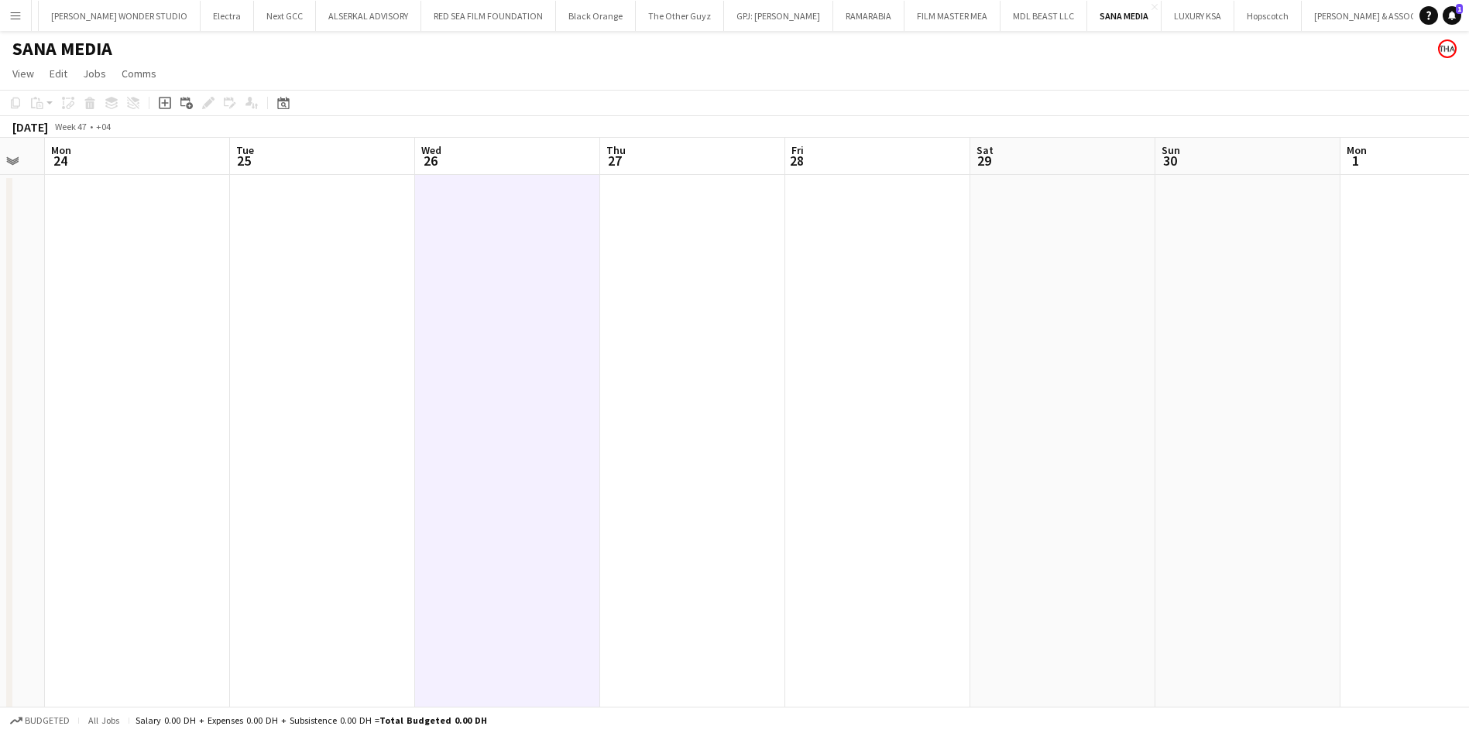
click at [343, 254] on app-date-cell at bounding box center [322, 490] width 185 height 630
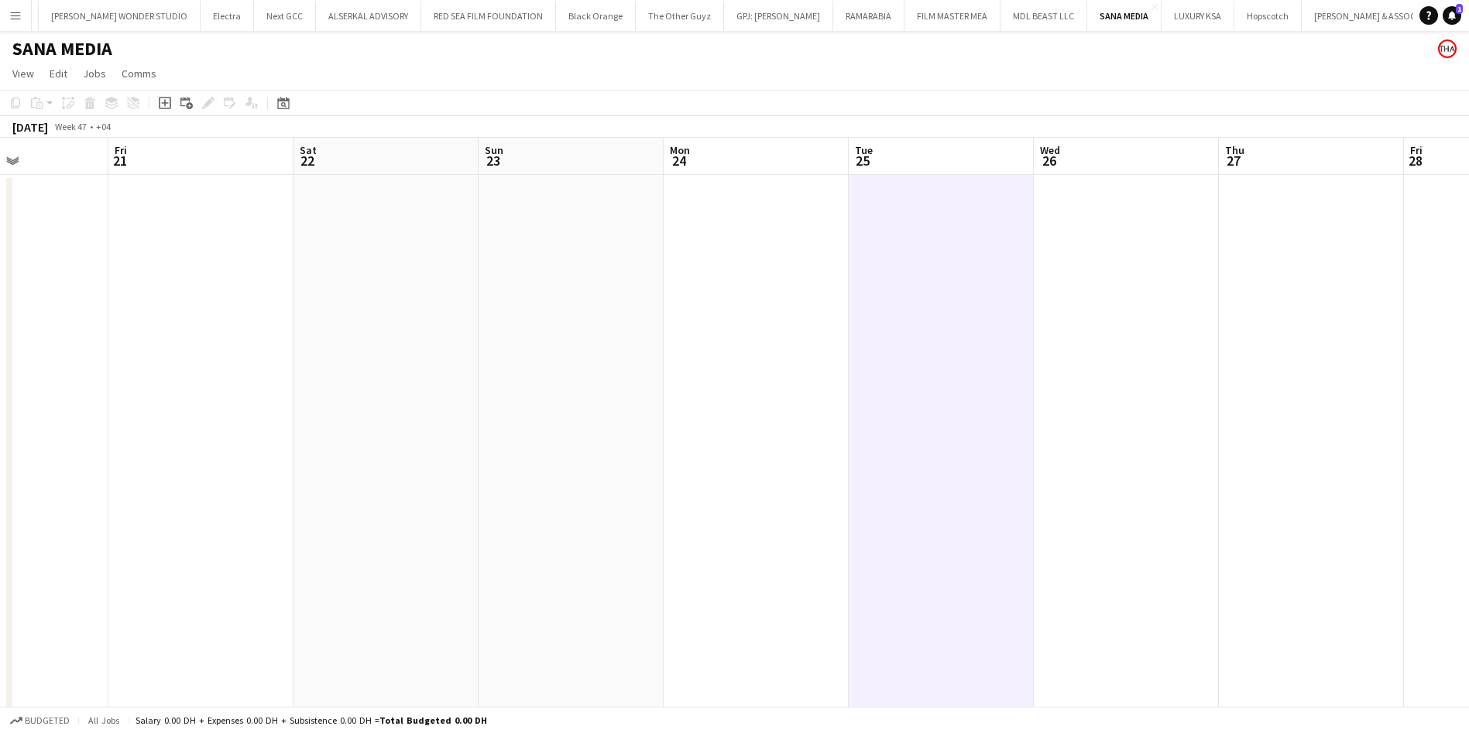
drag, startPoint x: 343, startPoint y: 254, endPoint x: 962, endPoint y: 250, distance: 618.6
click at [962, 250] on app-calendar-viewport "Tue 18 Wed 19 Thu 20 Fri 21 Sat 22 Sun 23 Mon 24 Tue 25 Wed 26 Thu 27 Fri 28 Sa…" at bounding box center [734, 471] width 1469 height 667
click at [711, 262] on app-date-cell at bounding box center [757, 490] width 185 height 630
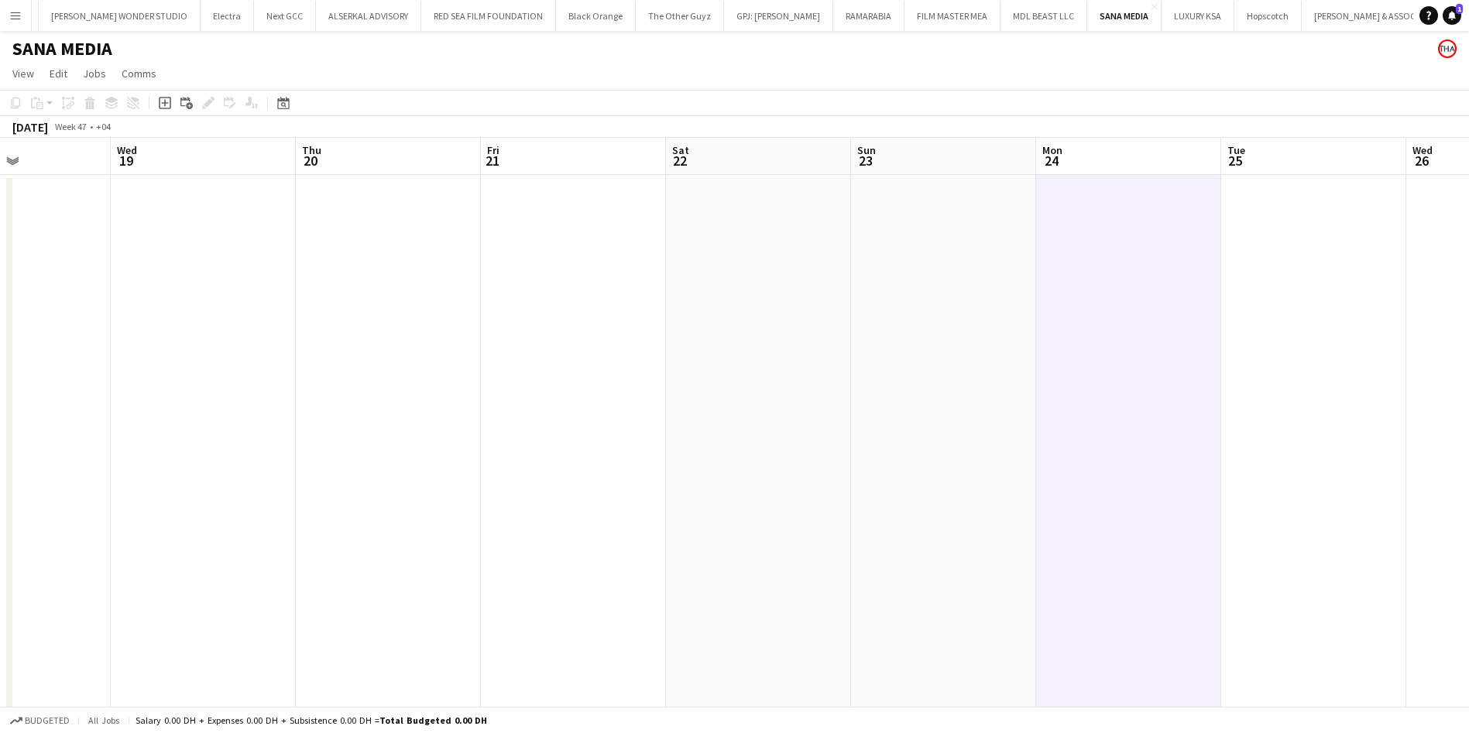
drag, startPoint x: 561, startPoint y: 266, endPoint x: 937, endPoint y: 259, distance: 376.3
click at [937, 259] on app-calendar-viewport "Sun 16 Mon 17 Tue 18 Wed 19 Thu 20 Fri 21 Sat 22 Sun 23 Mon 24 Tue 25 Wed 26 Th…" at bounding box center [734, 471] width 1469 height 667
click at [558, 267] on app-date-cell at bounding box center [578, 490] width 185 height 630
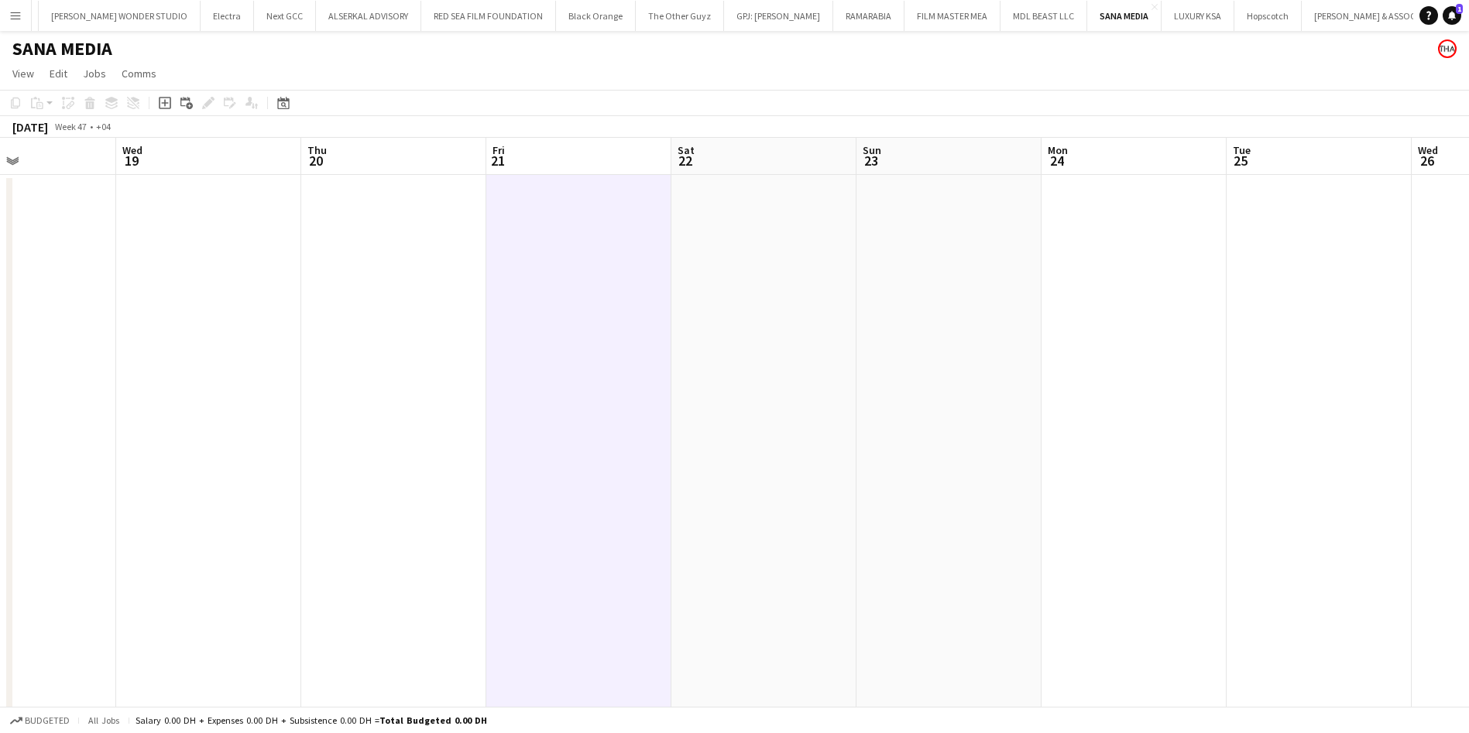
click at [420, 266] on app-date-cell at bounding box center [393, 490] width 185 height 630
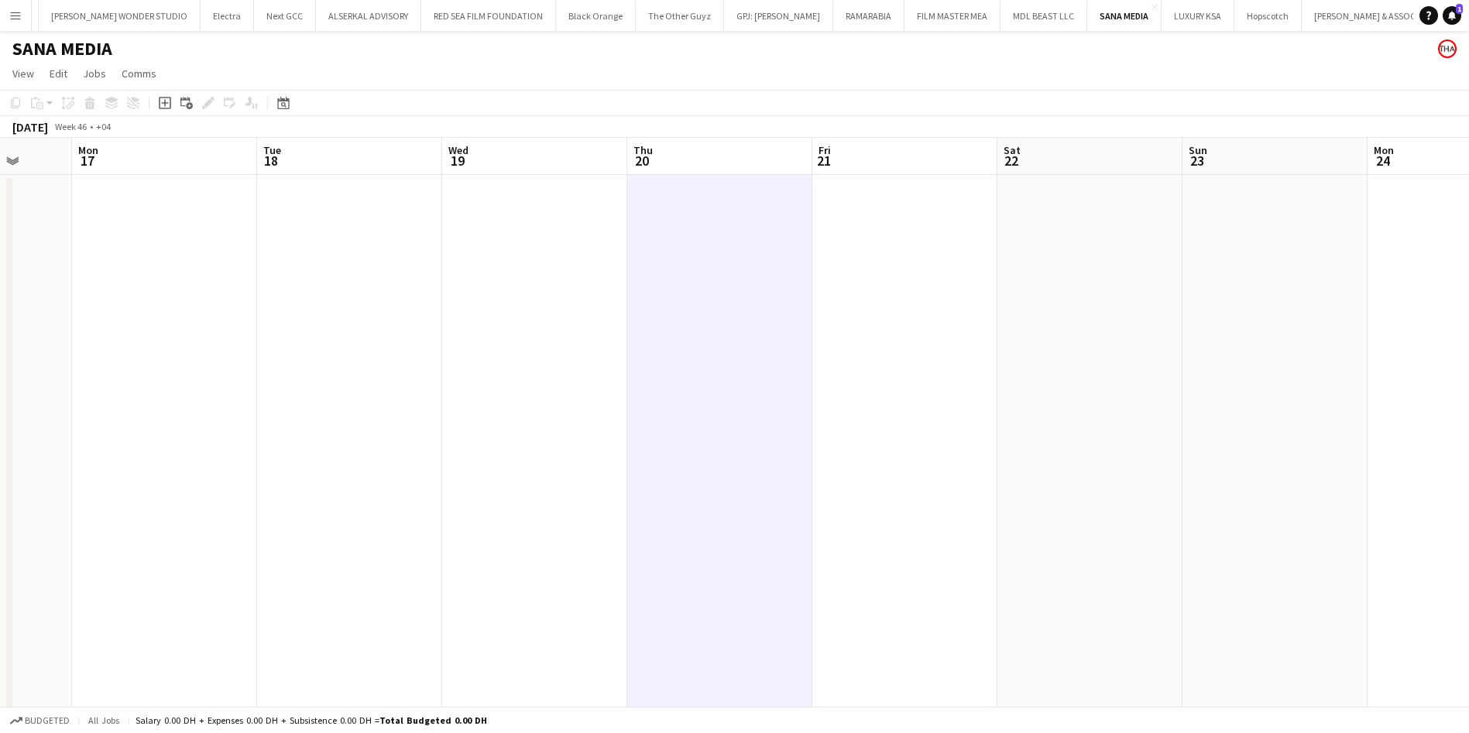
scroll to position [0, 384]
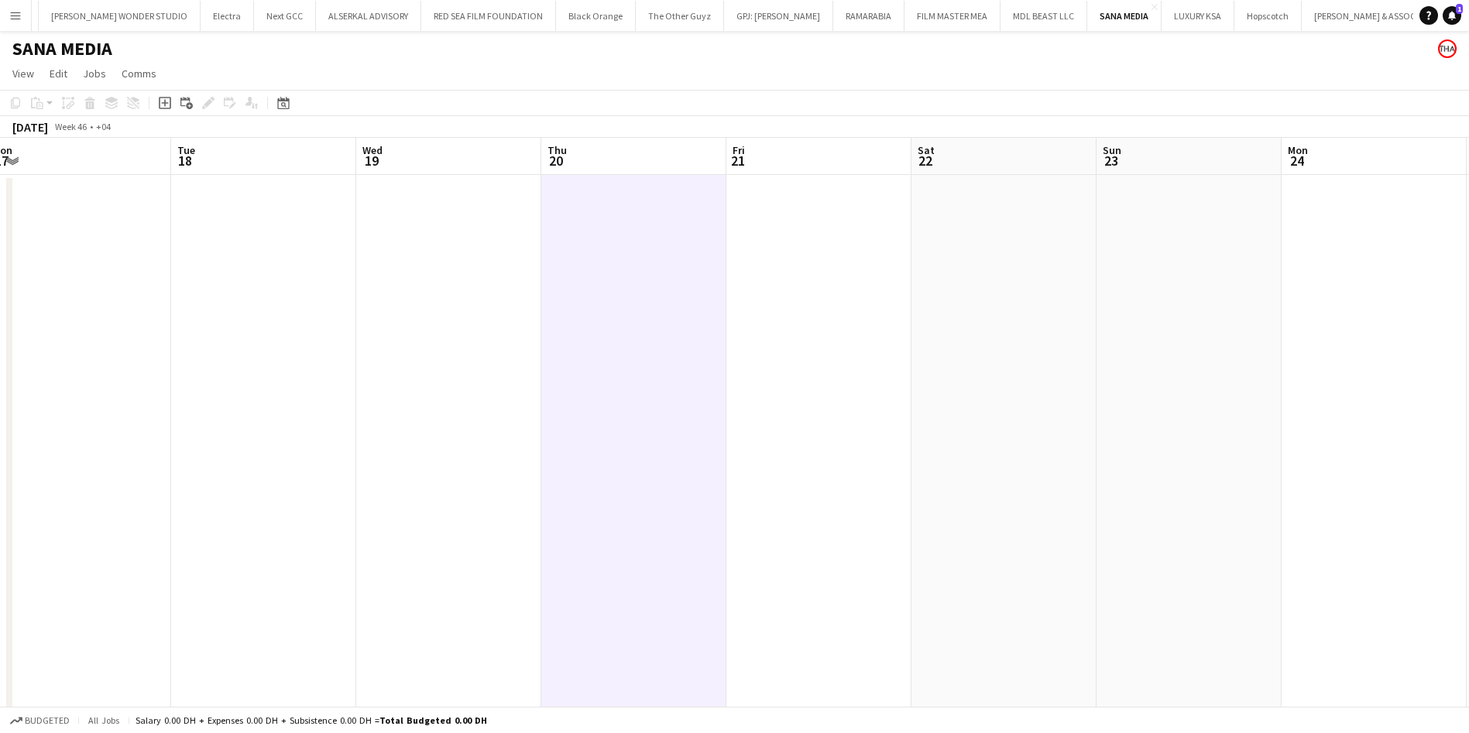
drag, startPoint x: 421, startPoint y: 266, endPoint x: 845, endPoint y: 263, distance: 424.3
click at [845, 263] on app-calendar-viewport "Sat 15 Sun 16 Mon 17 Tue 18 Wed 19 Thu 20 Fri 21 Sat 22 Sun 23 Mon 24 Tue 25 We…" at bounding box center [734, 471] width 1469 height 667
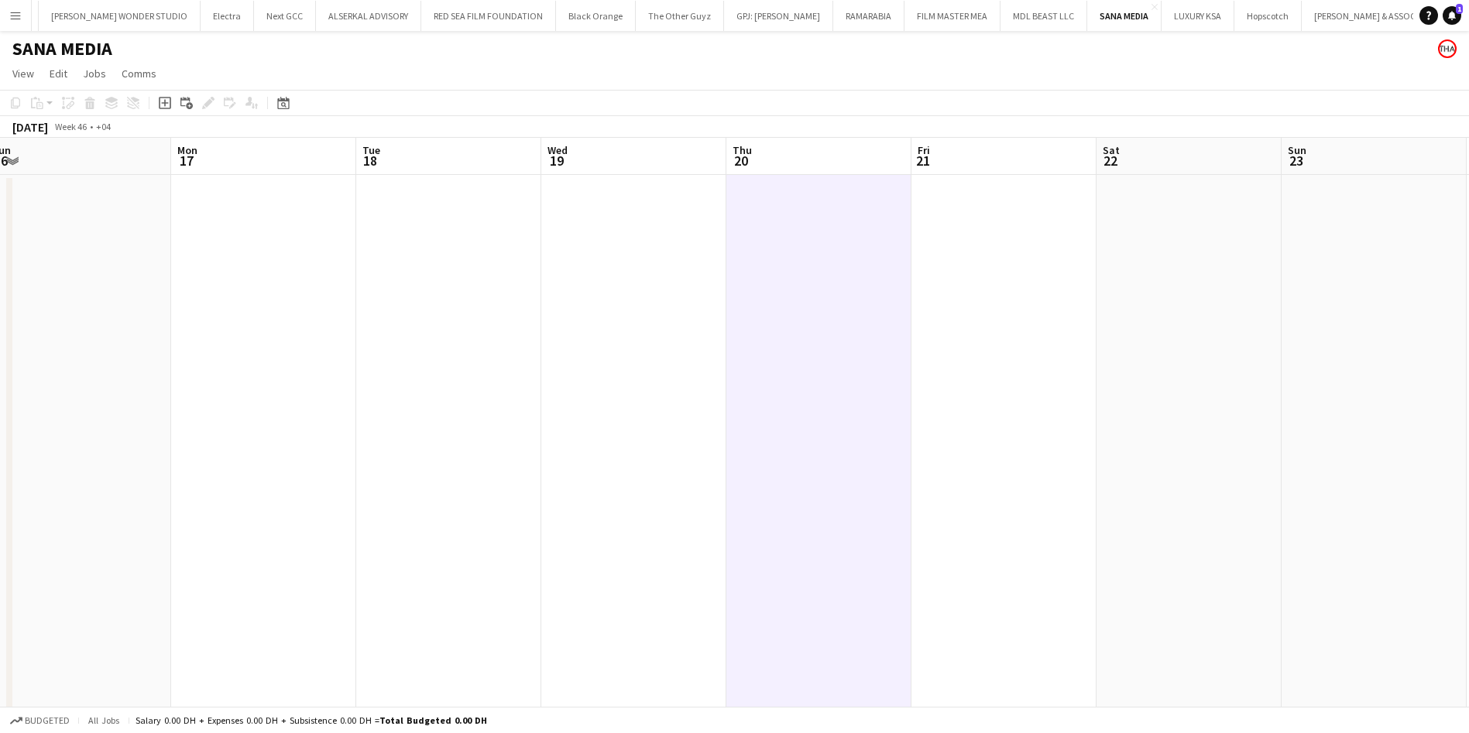
click at [598, 263] on app-date-cell at bounding box center [633, 490] width 185 height 630
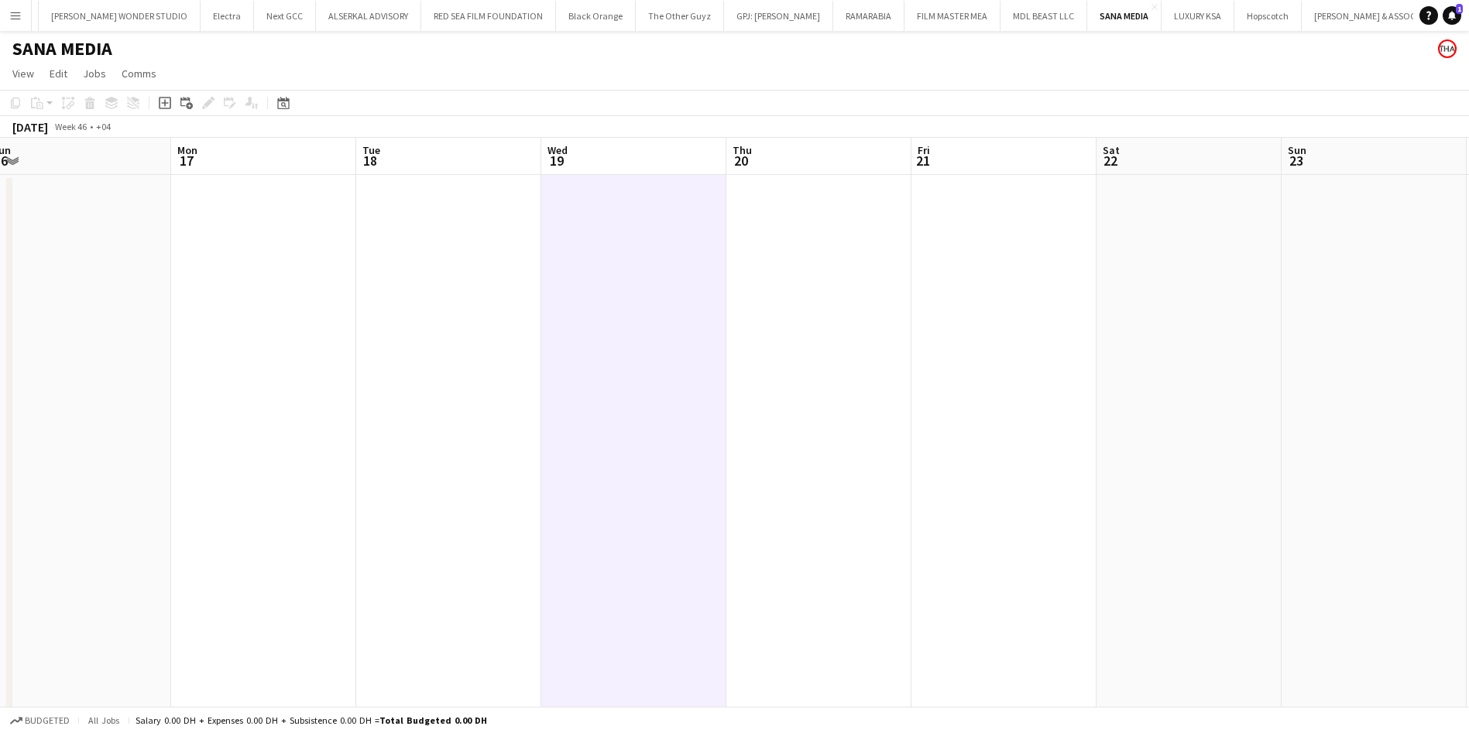
click at [509, 261] on app-date-cell at bounding box center [448, 490] width 185 height 630
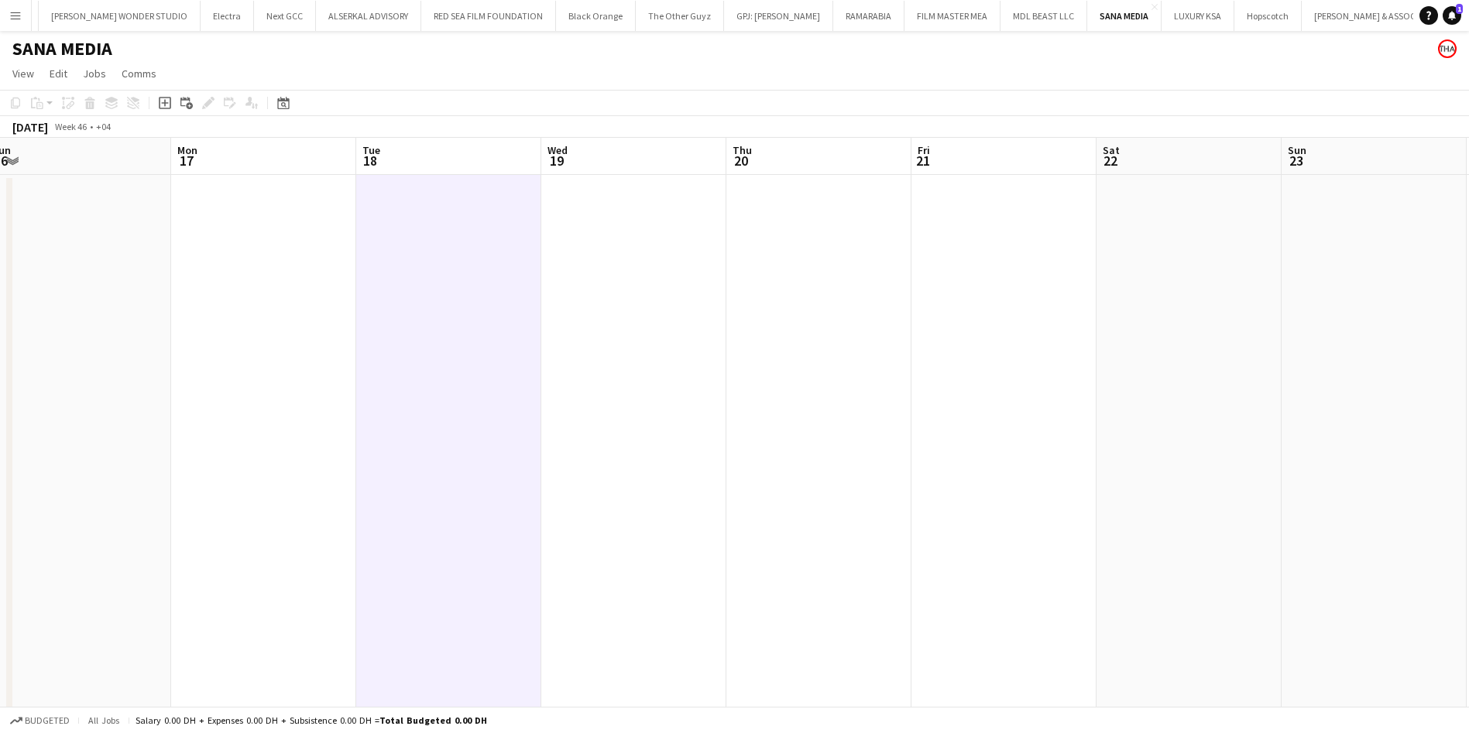
click at [336, 261] on app-date-cell at bounding box center [263, 490] width 185 height 630
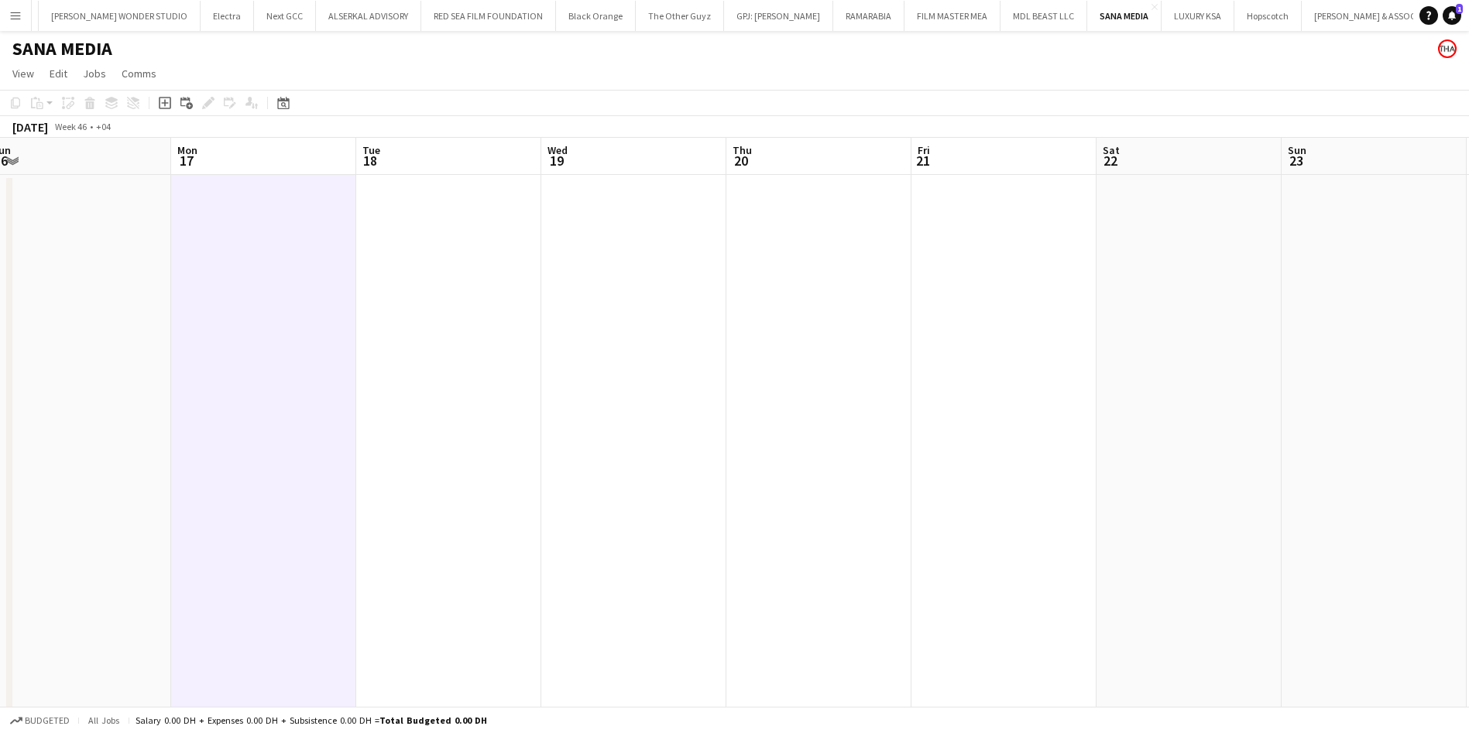
click at [384, 251] on app-date-cell at bounding box center [448, 490] width 185 height 630
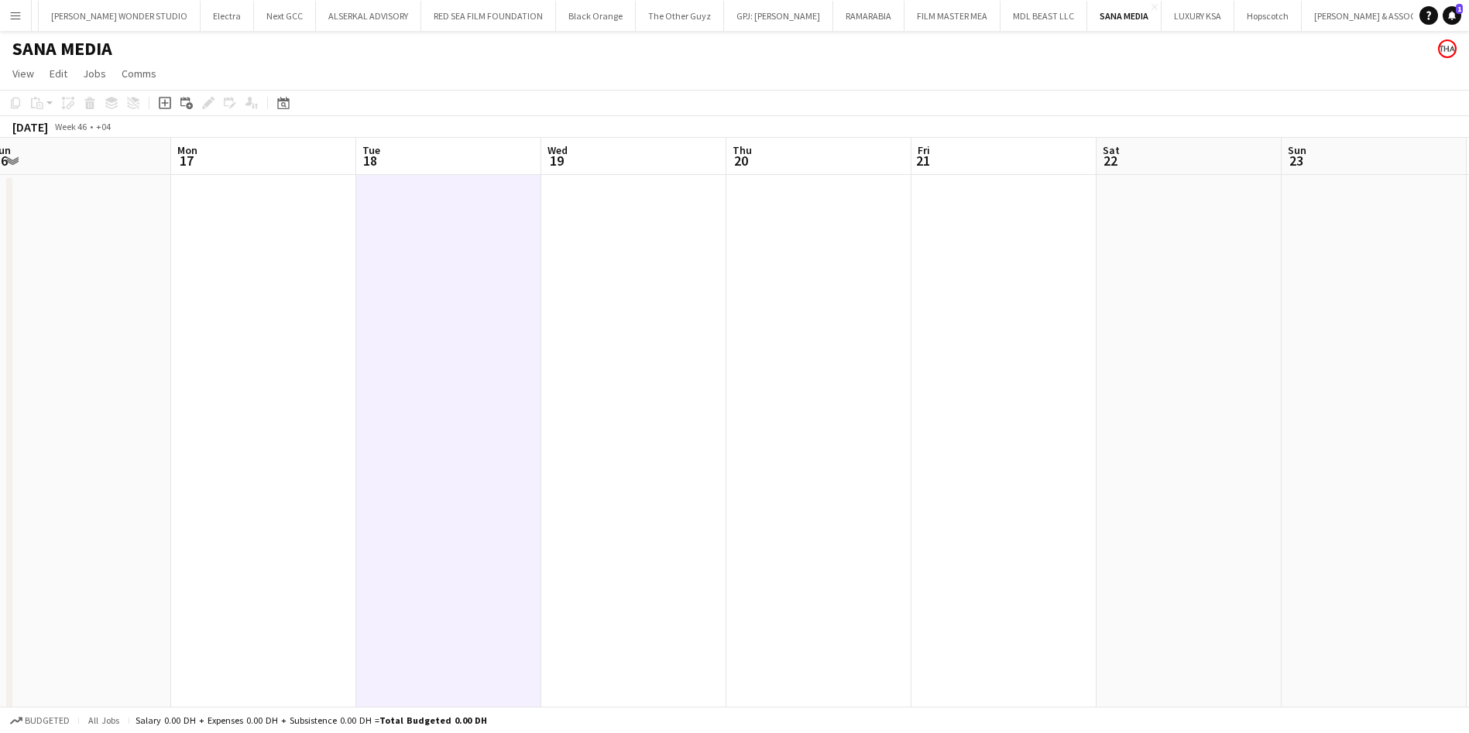
click at [609, 239] on app-date-cell at bounding box center [633, 490] width 185 height 630
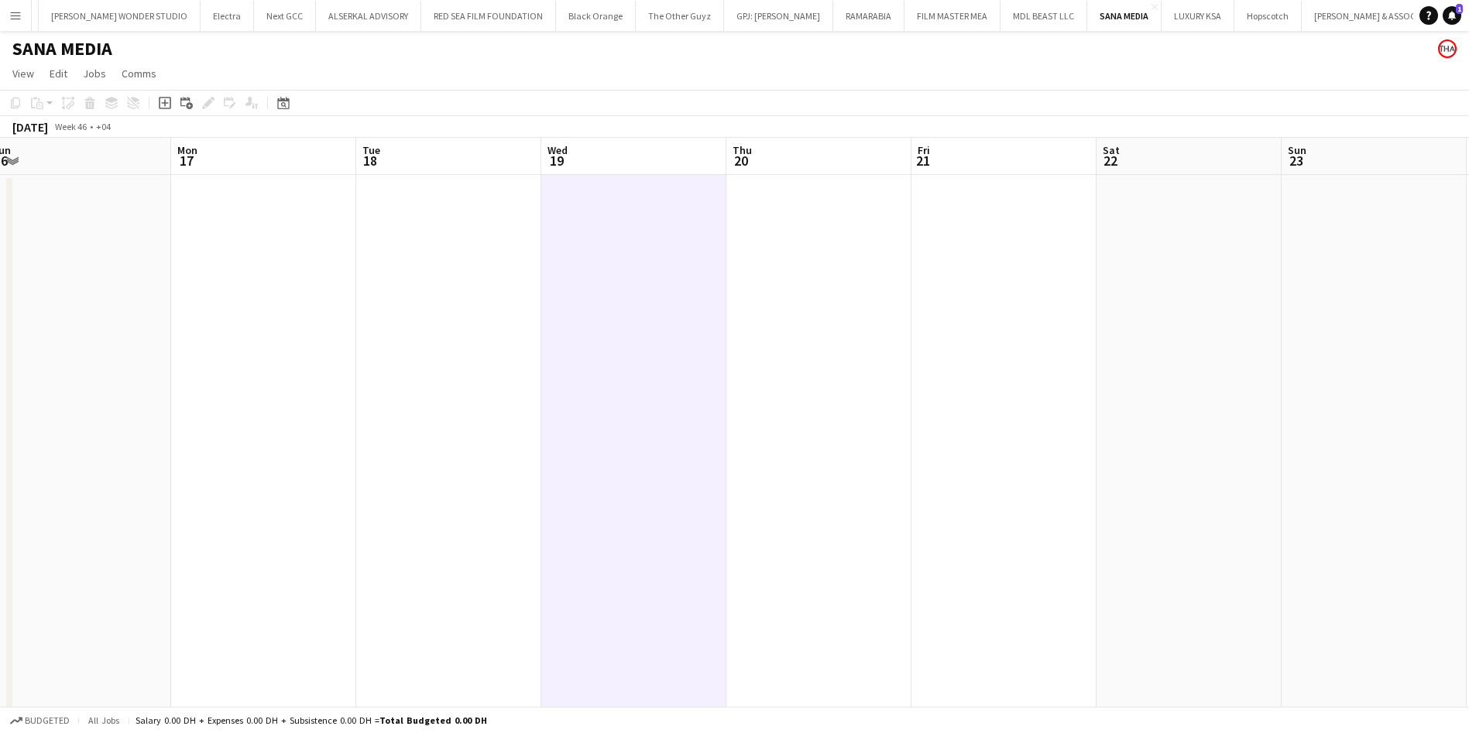
click at [785, 238] on app-date-cell at bounding box center [818, 490] width 185 height 630
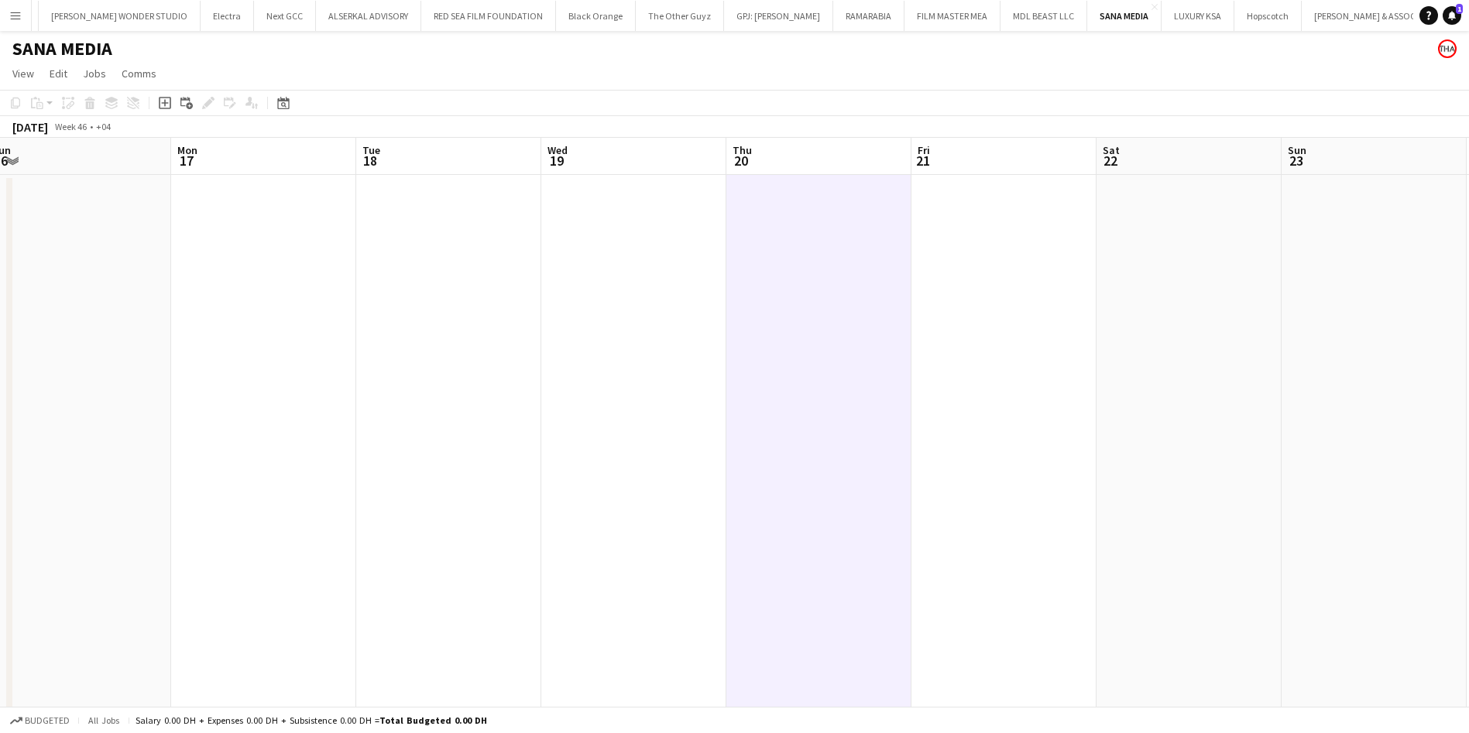
click at [959, 238] on app-date-cell at bounding box center [1003, 490] width 185 height 630
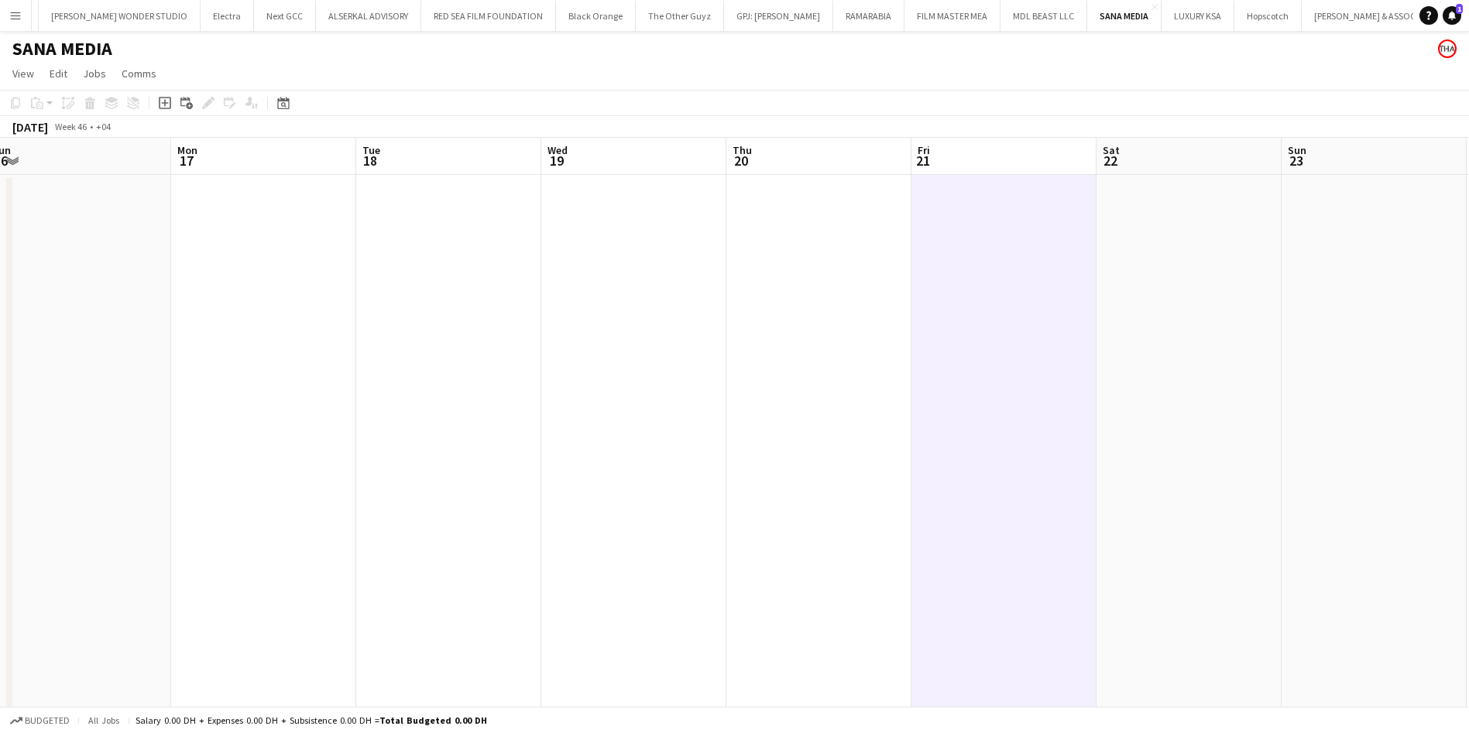
click at [605, 241] on app-date-cell at bounding box center [633, 490] width 185 height 630
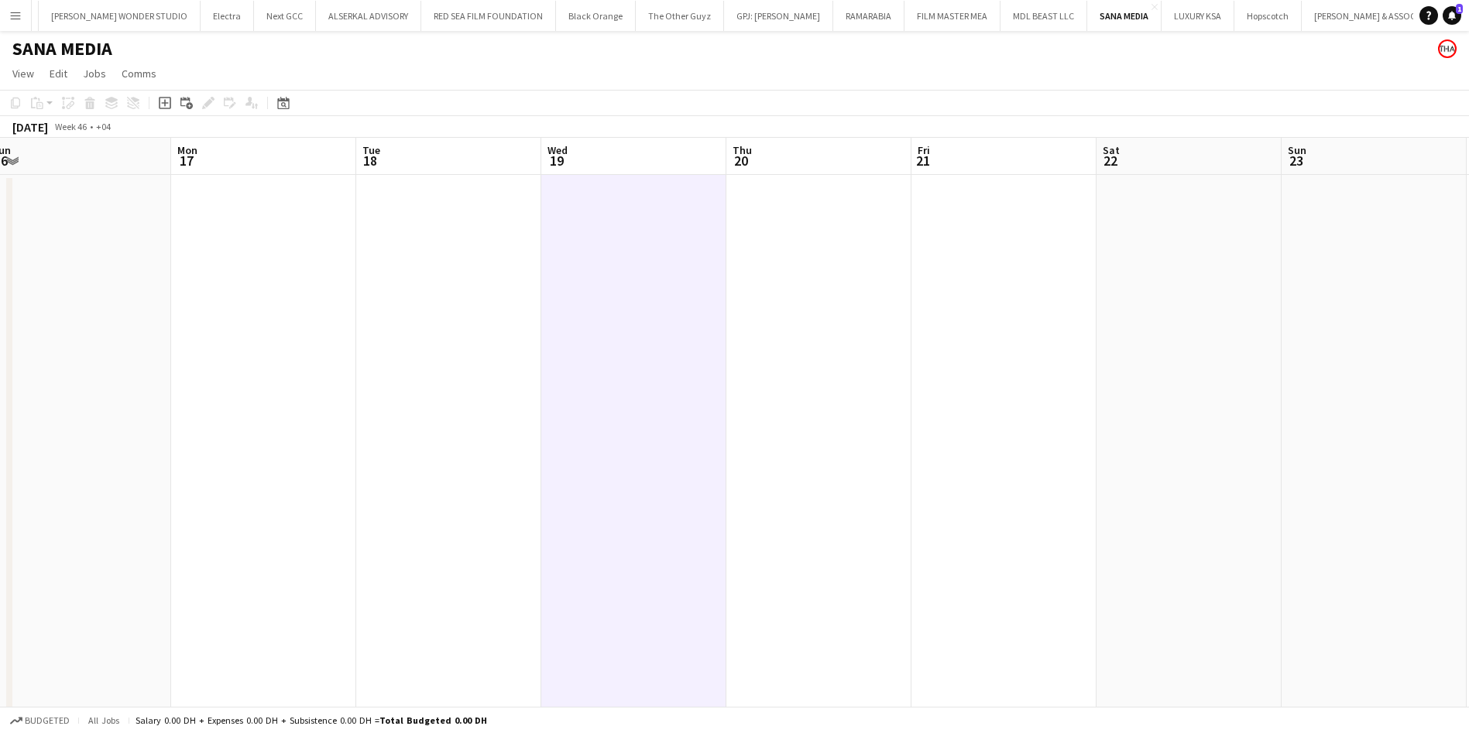
click at [327, 242] on app-date-cell at bounding box center [263, 490] width 185 height 630
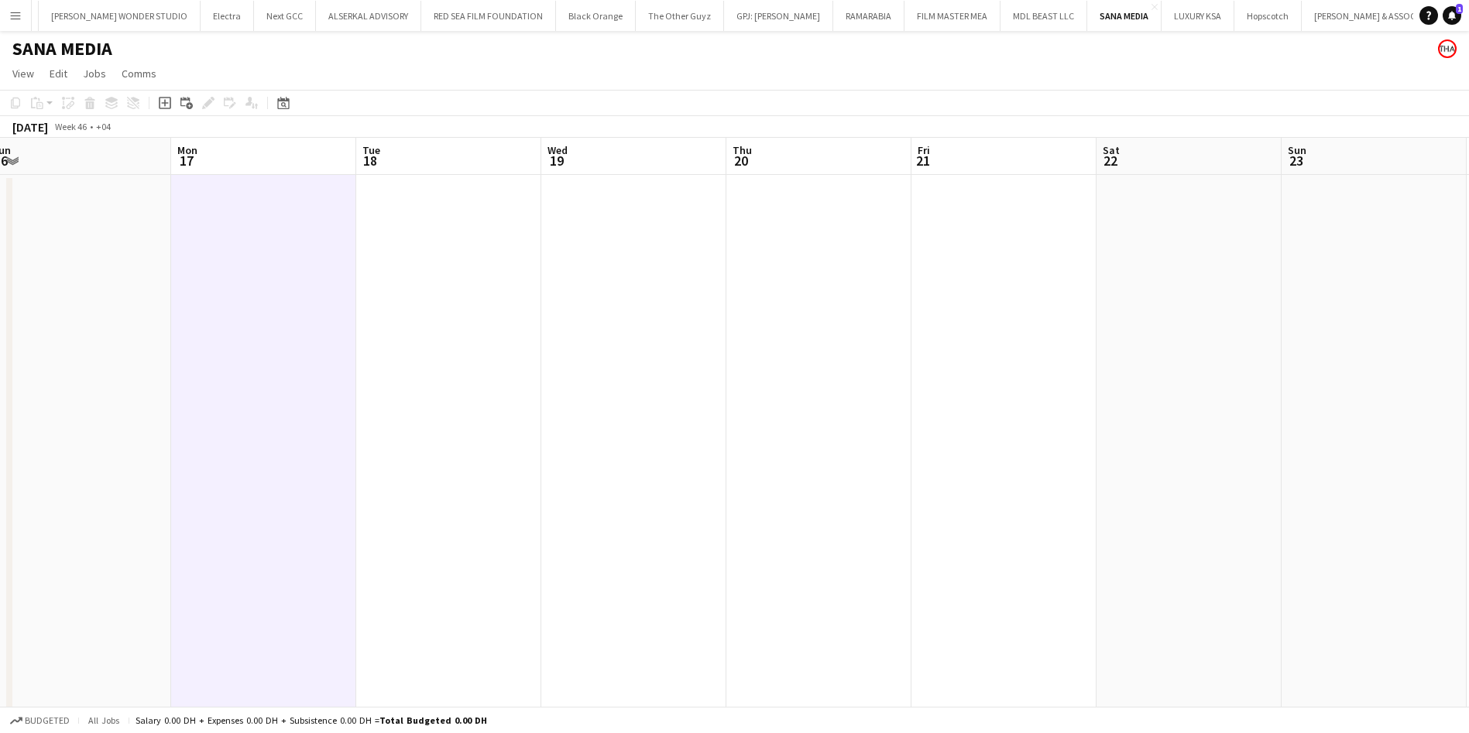
click at [449, 237] on app-date-cell at bounding box center [448, 490] width 185 height 630
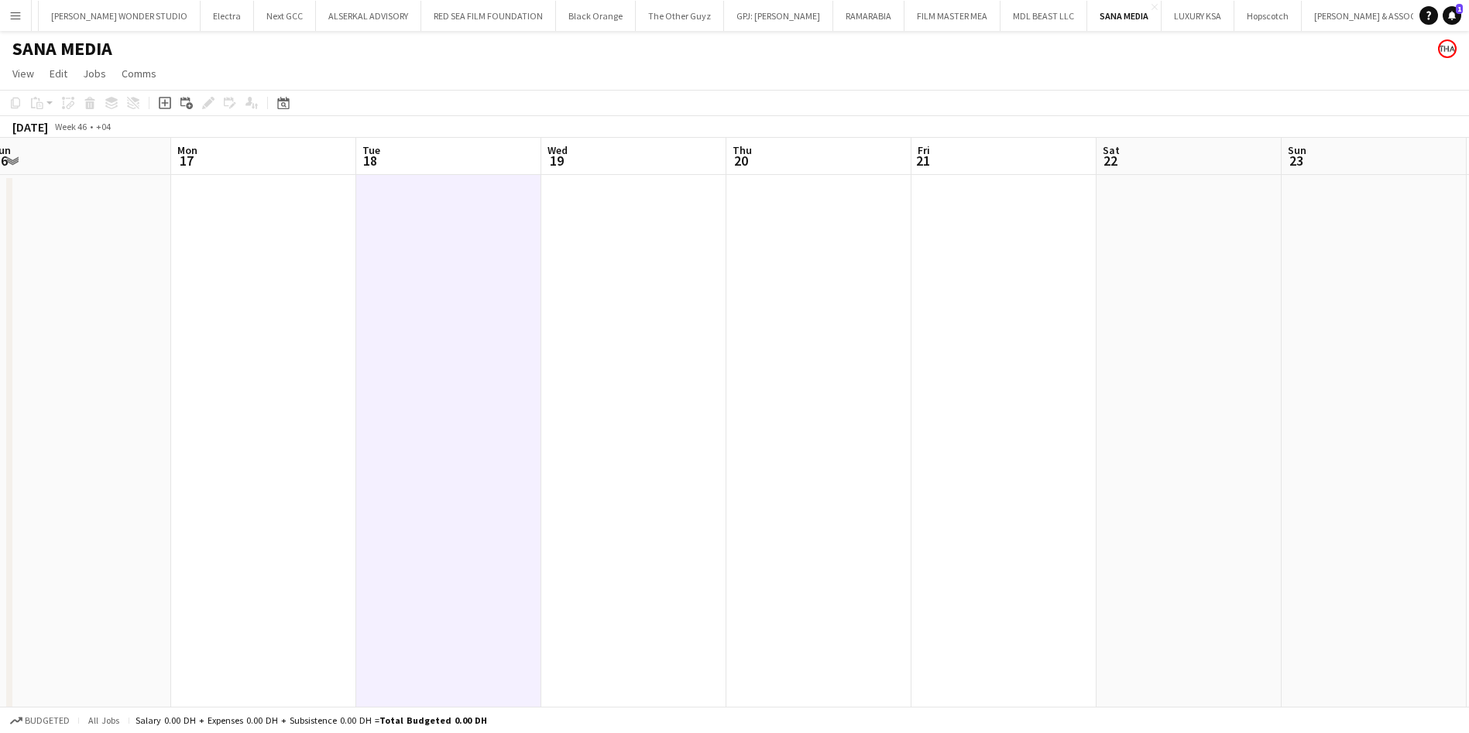
click at [644, 236] on app-date-cell at bounding box center [633, 490] width 185 height 630
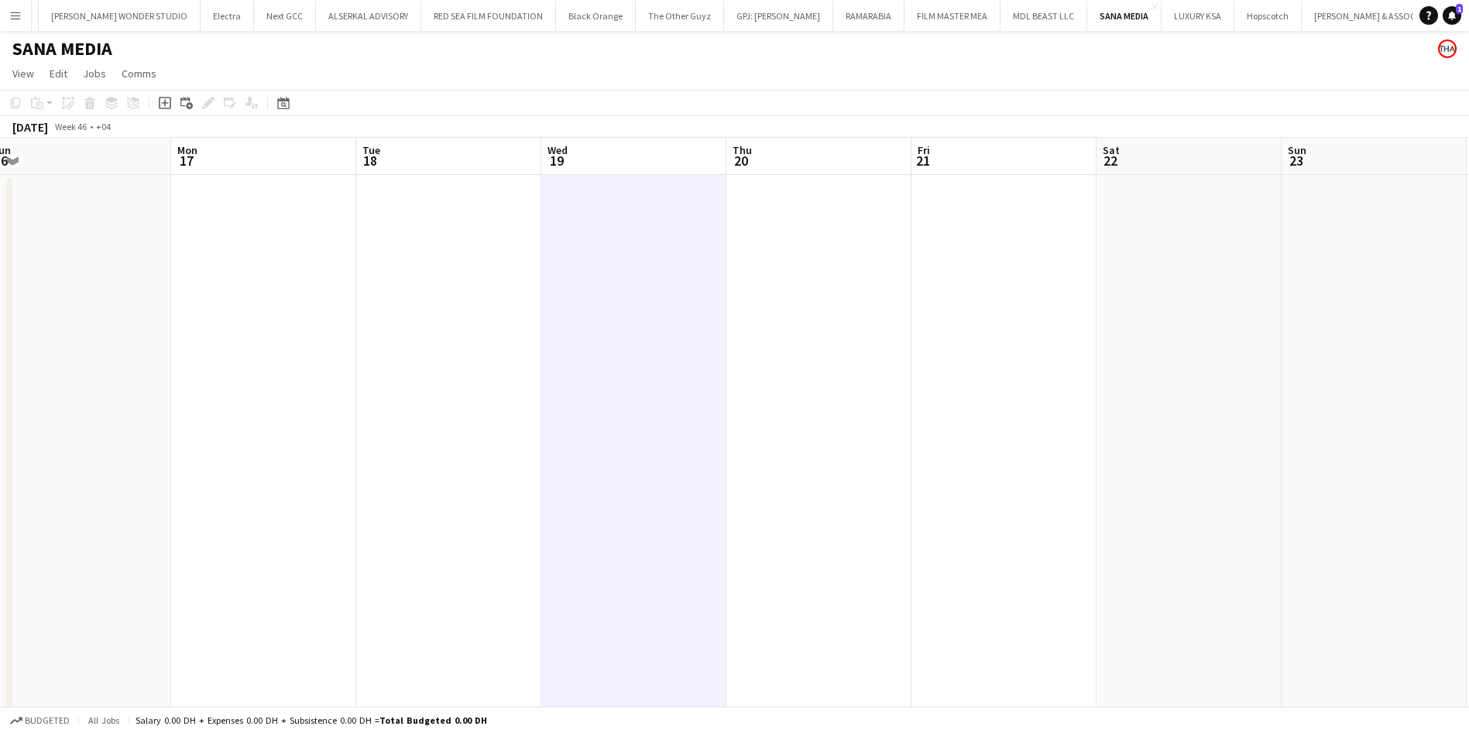
click at [725, 235] on app-date-cell at bounding box center [633, 490] width 185 height 630
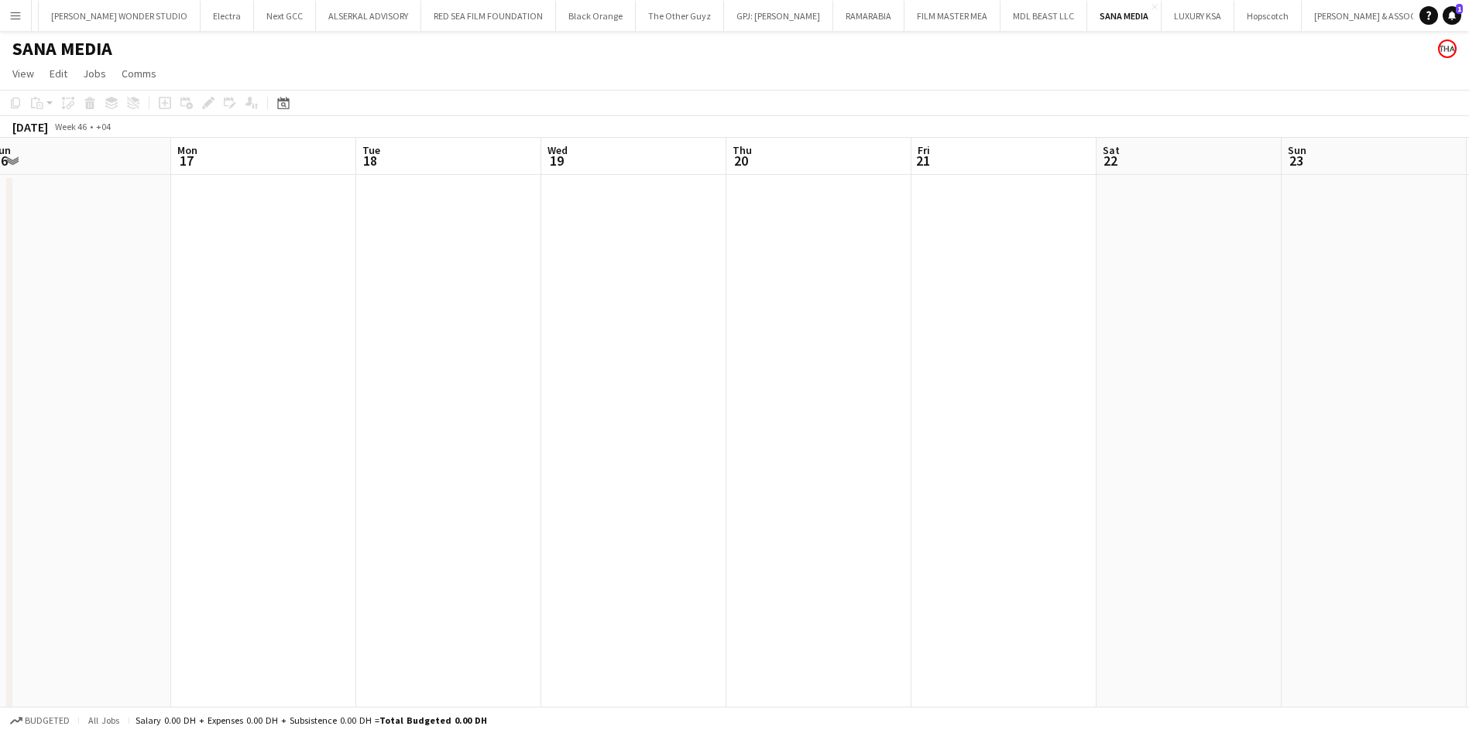
click at [779, 235] on app-date-cell at bounding box center [818, 490] width 185 height 630
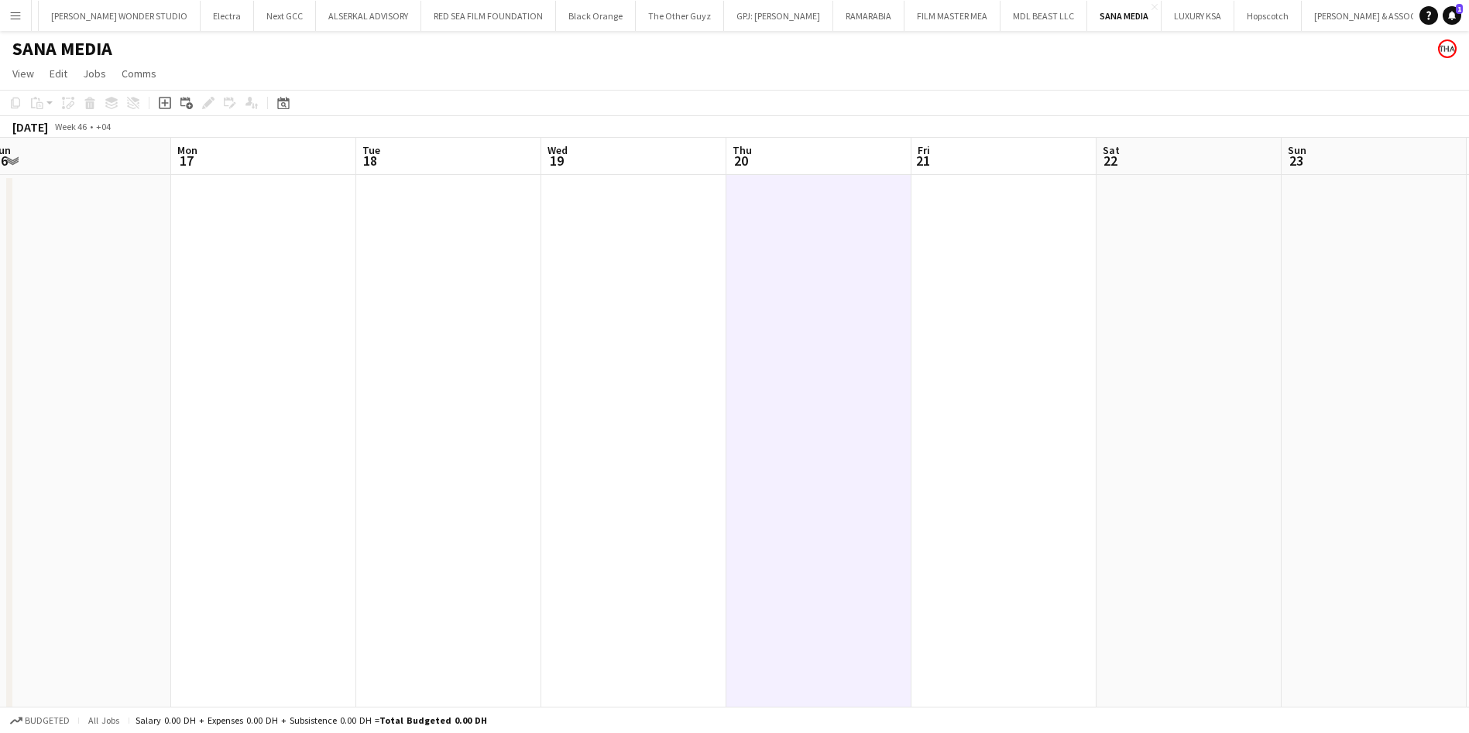
click at [933, 235] on app-date-cell at bounding box center [1003, 490] width 185 height 630
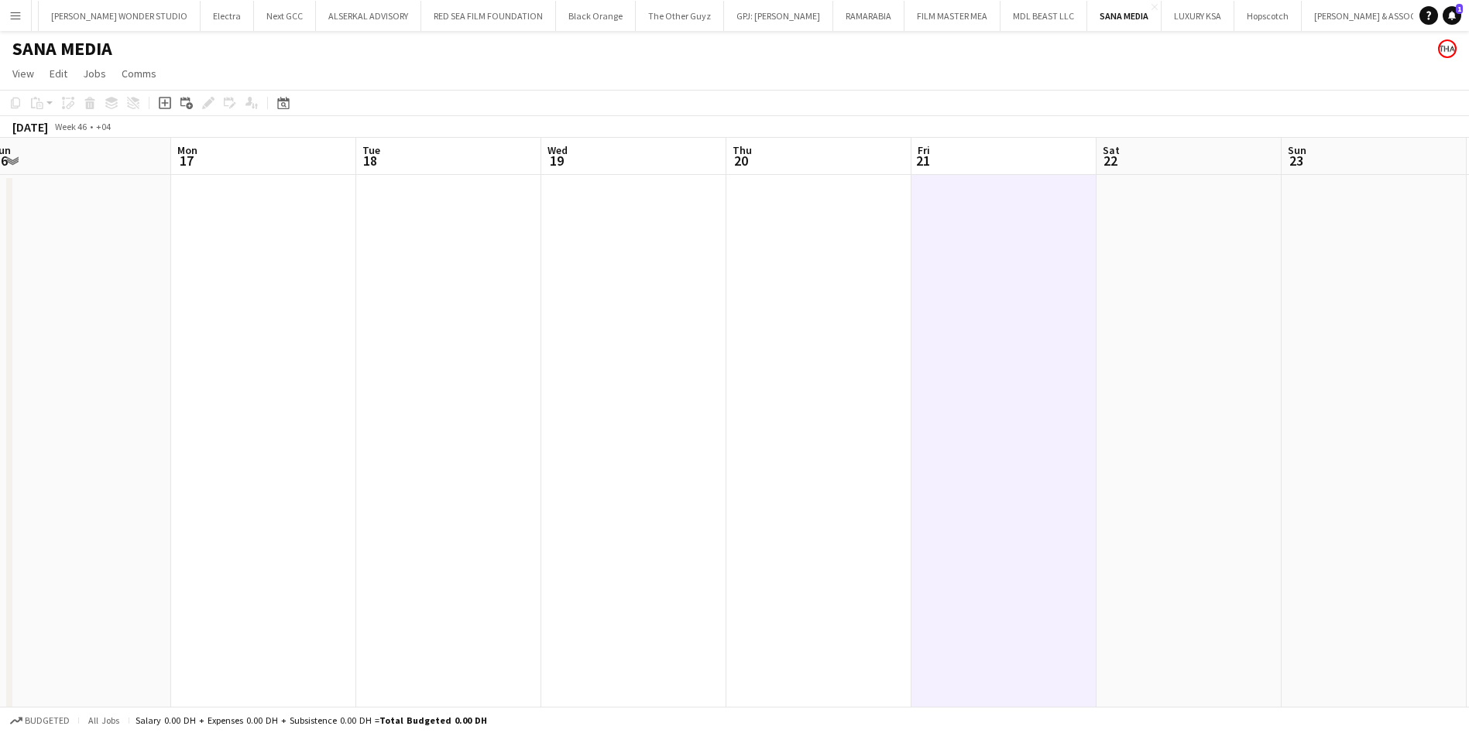
click at [272, 249] on app-date-cell at bounding box center [263, 490] width 185 height 630
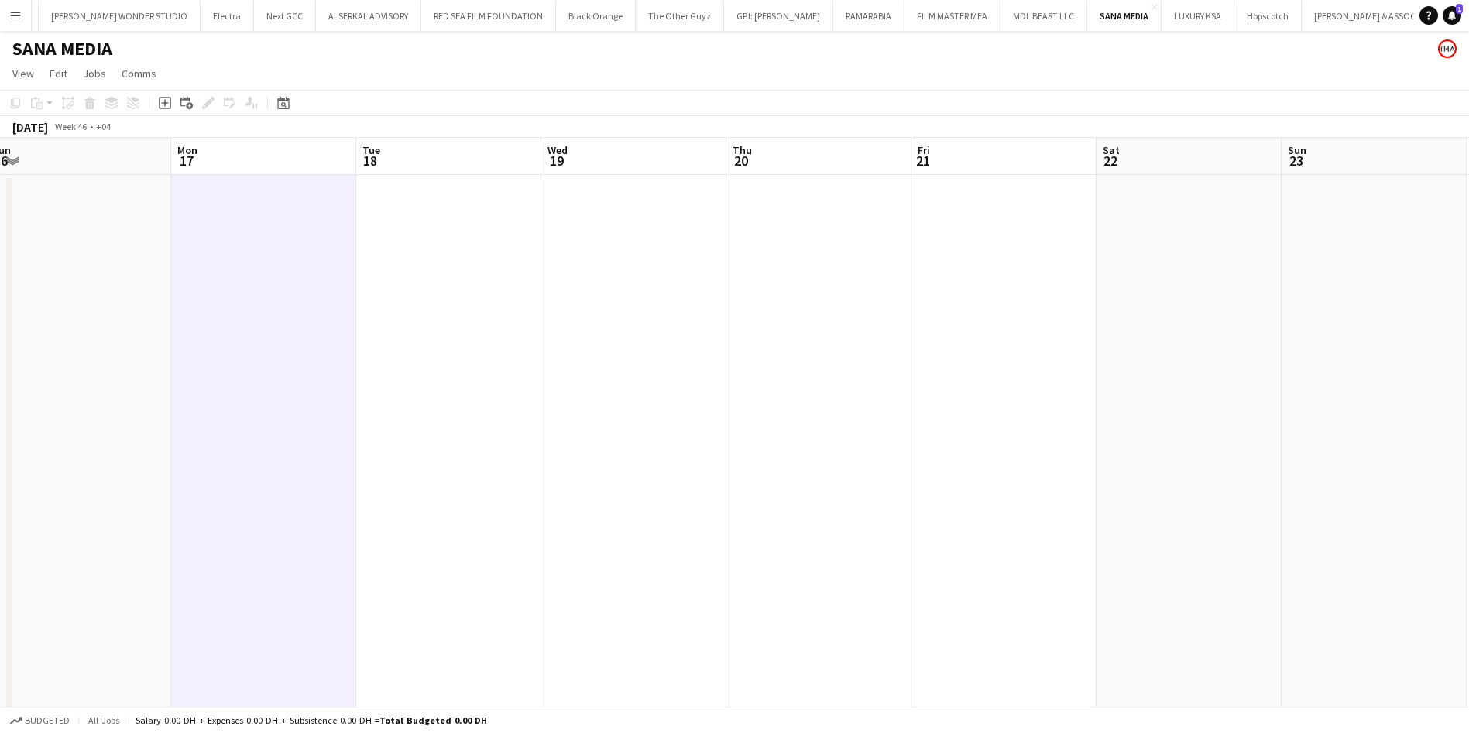
click at [564, 238] on app-date-cell at bounding box center [633, 490] width 185 height 630
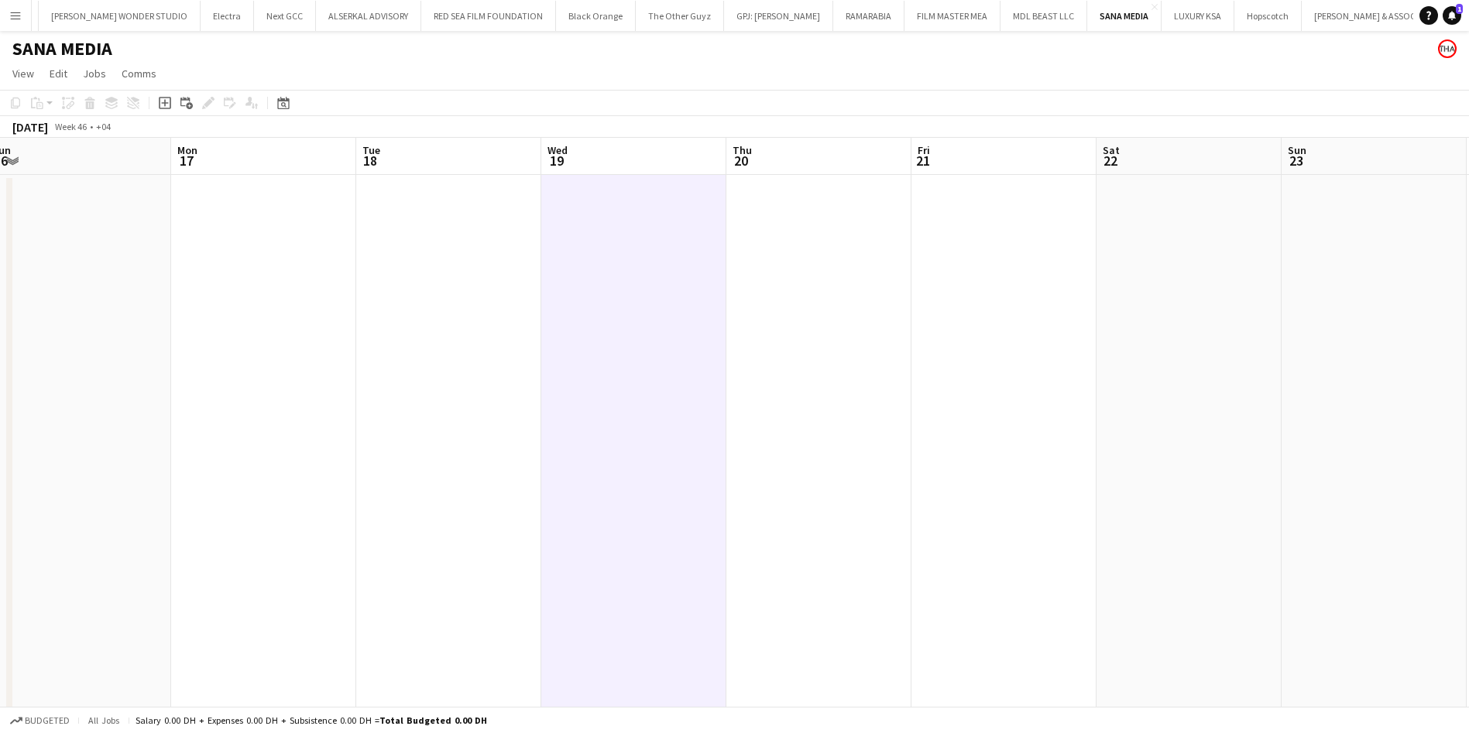
click at [707, 236] on app-date-cell at bounding box center [633, 490] width 185 height 630
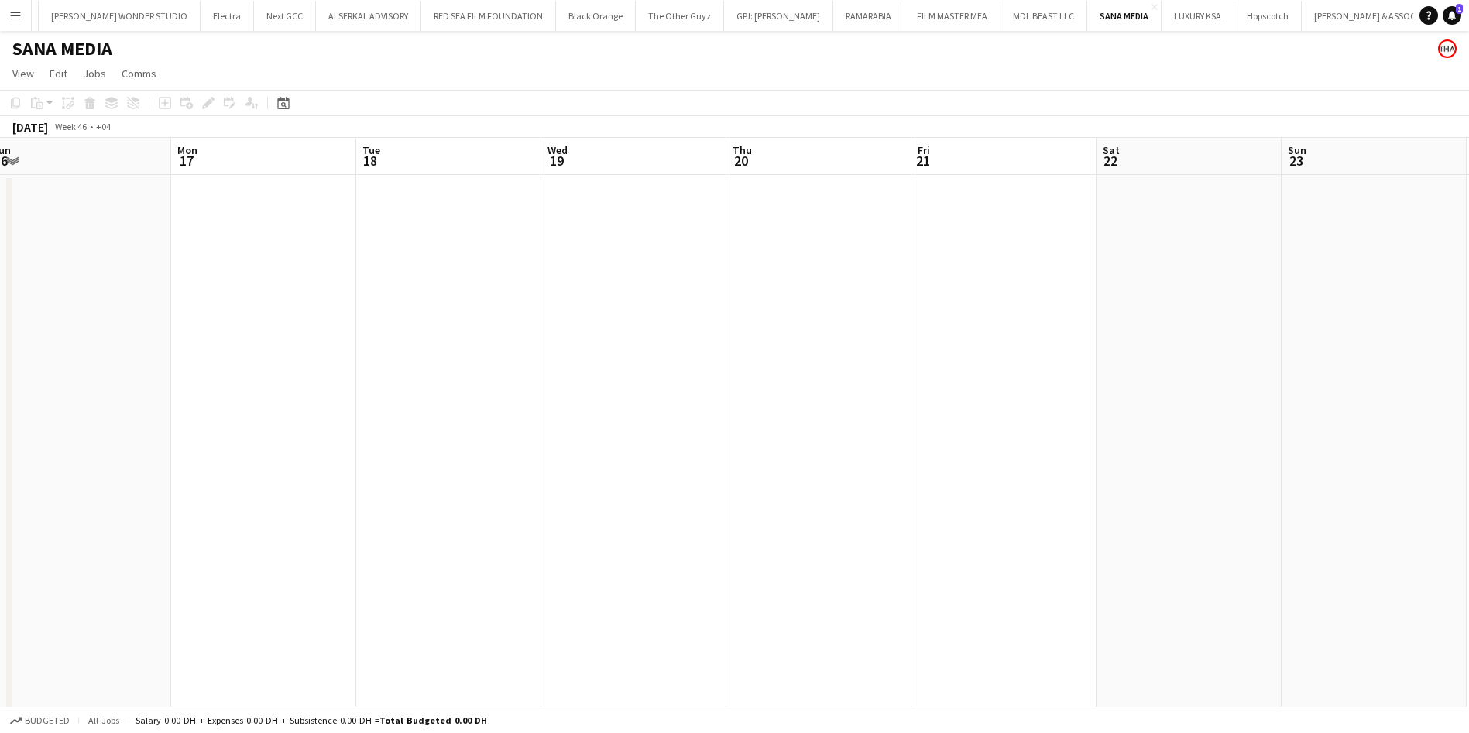
click at [789, 236] on app-date-cell at bounding box center [818, 490] width 185 height 630
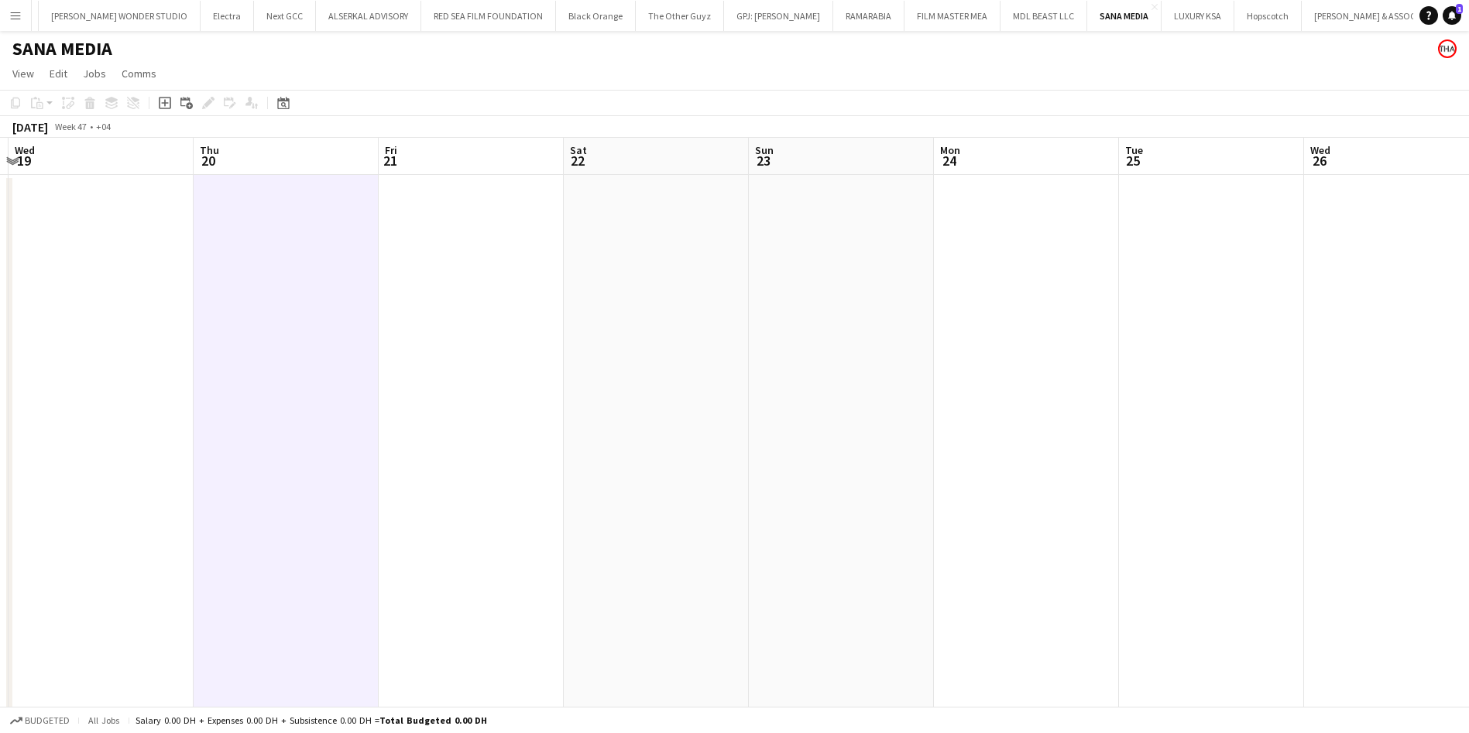
drag, startPoint x: 1095, startPoint y: 321, endPoint x: 576, endPoint y: 362, distance: 521.1
click at [561, 372] on app-calendar-viewport "Sun 16 Mon 17 Tue 18 Wed 19 Thu 20 Fri 21 Sat 22 Sun 23 Mon 24 Tue 25 Wed 26 Th…" at bounding box center [734, 471] width 1469 height 667
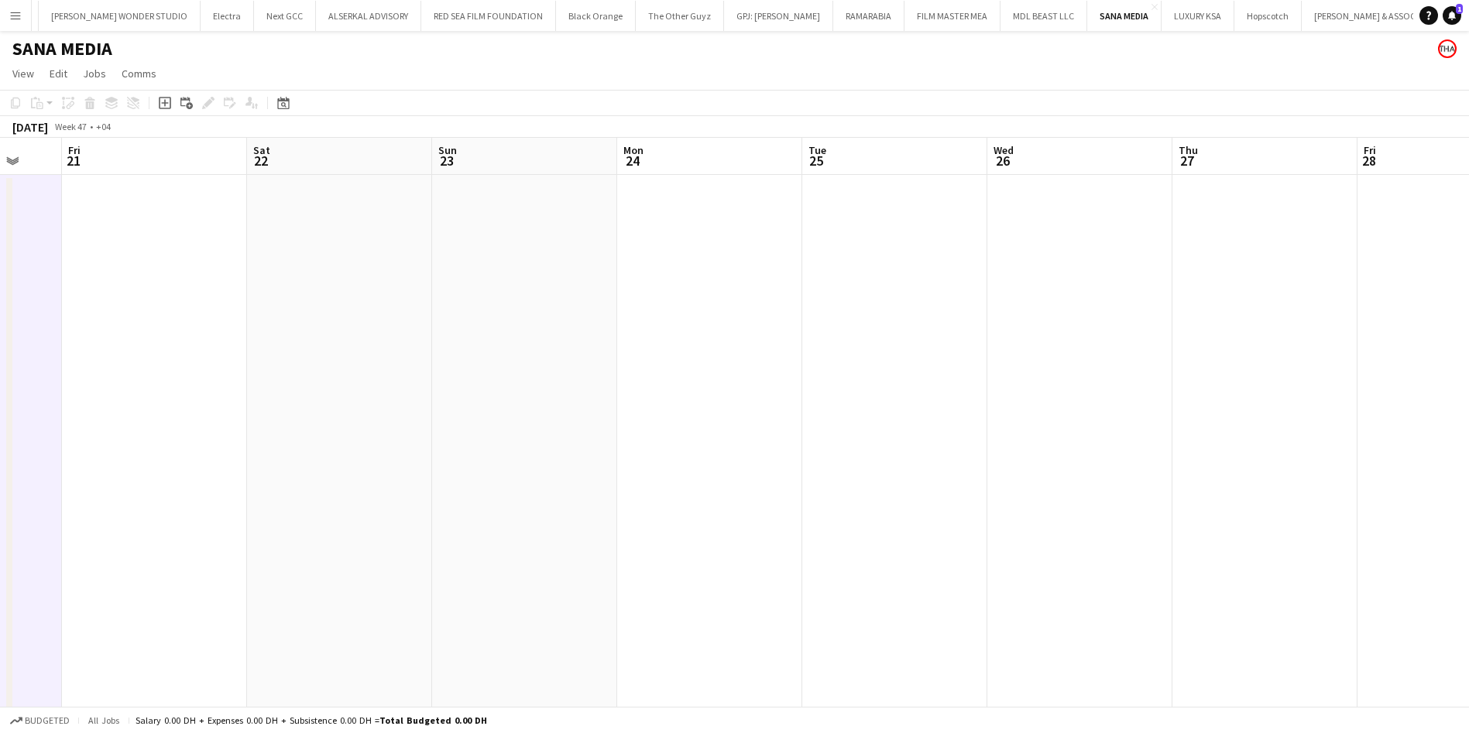
scroll to position [0, 468]
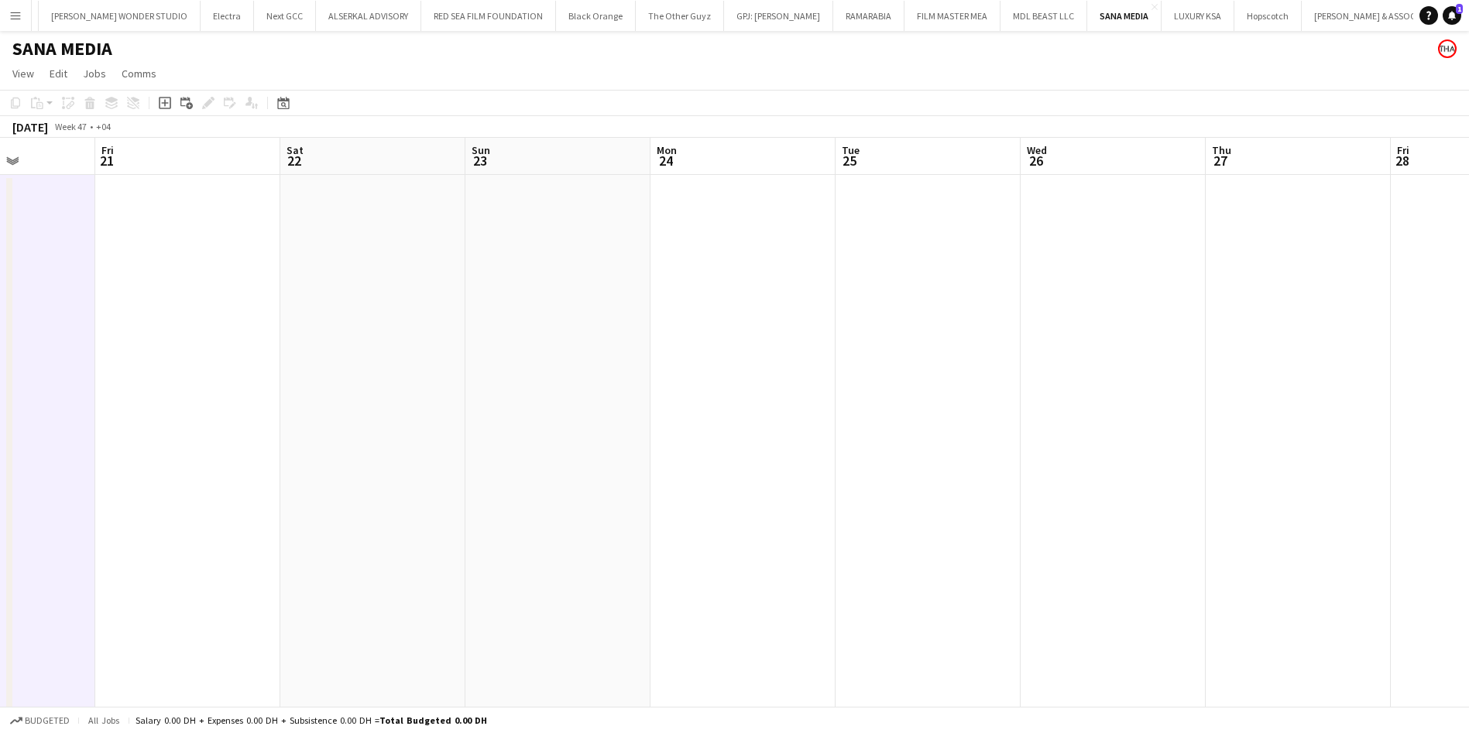
drag, startPoint x: 940, startPoint y: 334, endPoint x: 321, endPoint y: 341, distance: 618.6
click at [322, 341] on app-calendar-viewport "Tue 18 Wed 19 Thu 20 Fri 21 Sat 22 Sun 23 Mon 24 Tue 25 Wed 26 Thu 27 Fri 28 Sa…" at bounding box center [734, 471] width 1469 height 667
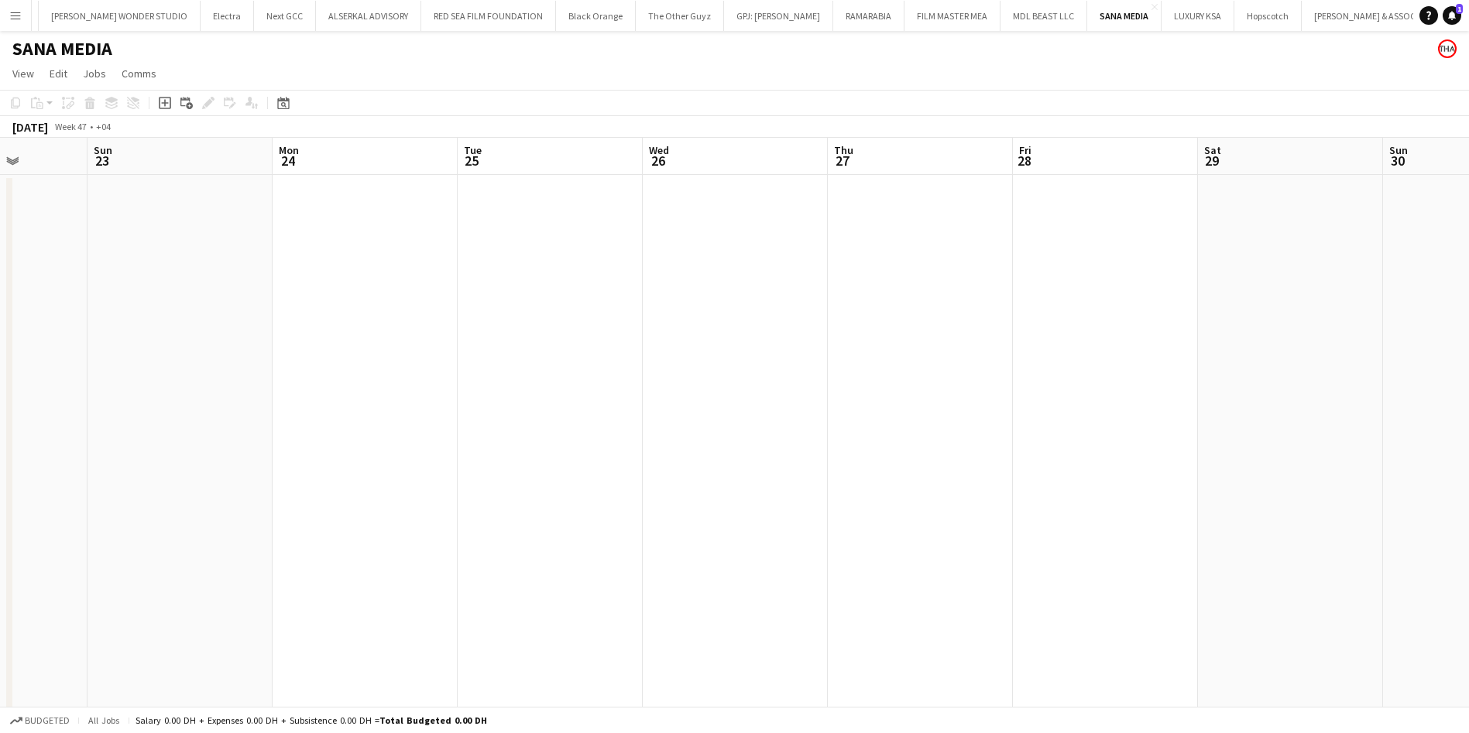
click at [876, 310] on app-date-cell at bounding box center [920, 490] width 185 height 630
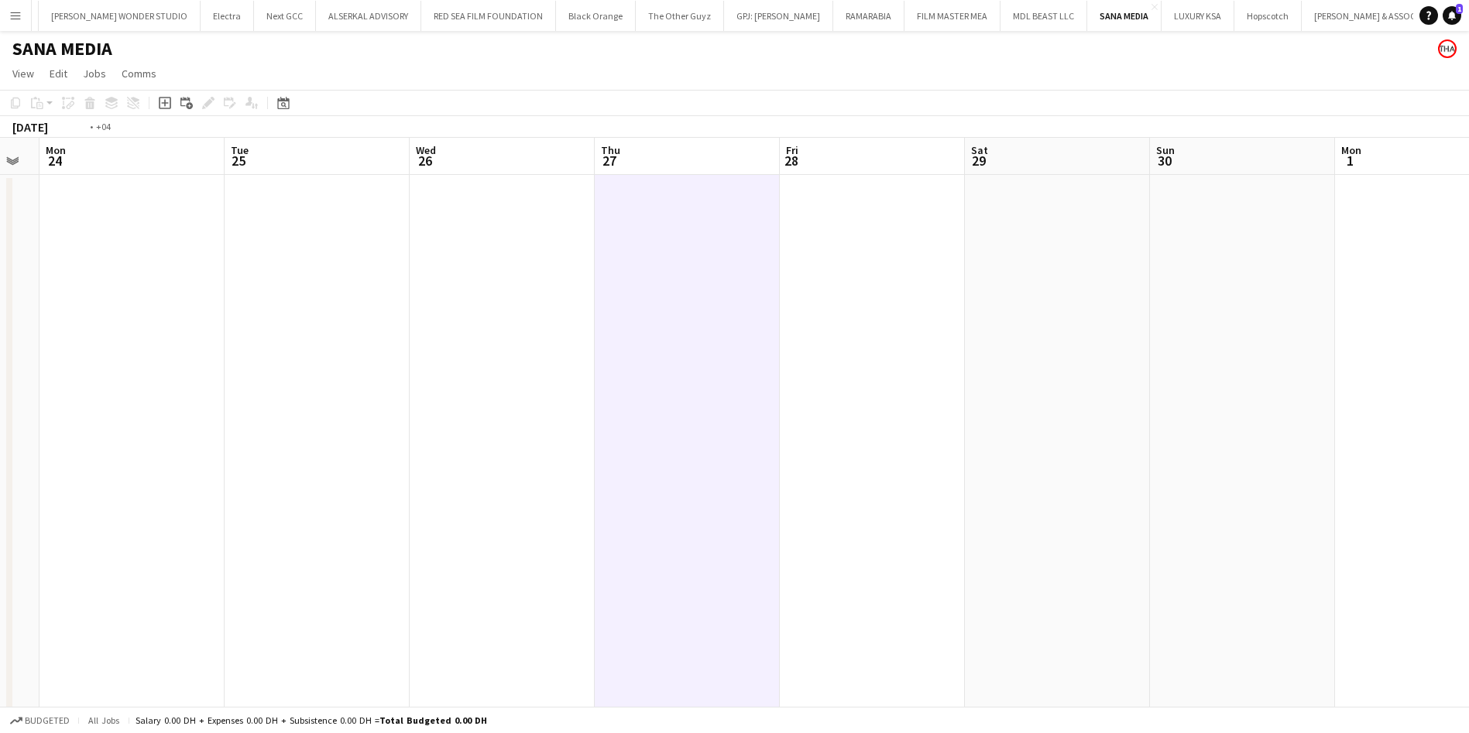
drag, startPoint x: 1102, startPoint y: 301, endPoint x: 313, endPoint y: 302, distance: 789.7
click at [313, 302] on app-calendar-viewport "Fri 21 Sat 22 Sun 23 Mon 24 Tue 25 Wed 26 Thu 27 Fri 28 Sat 29 Sun 30 Mon 1 Tue…" at bounding box center [734, 471] width 1469 height 667
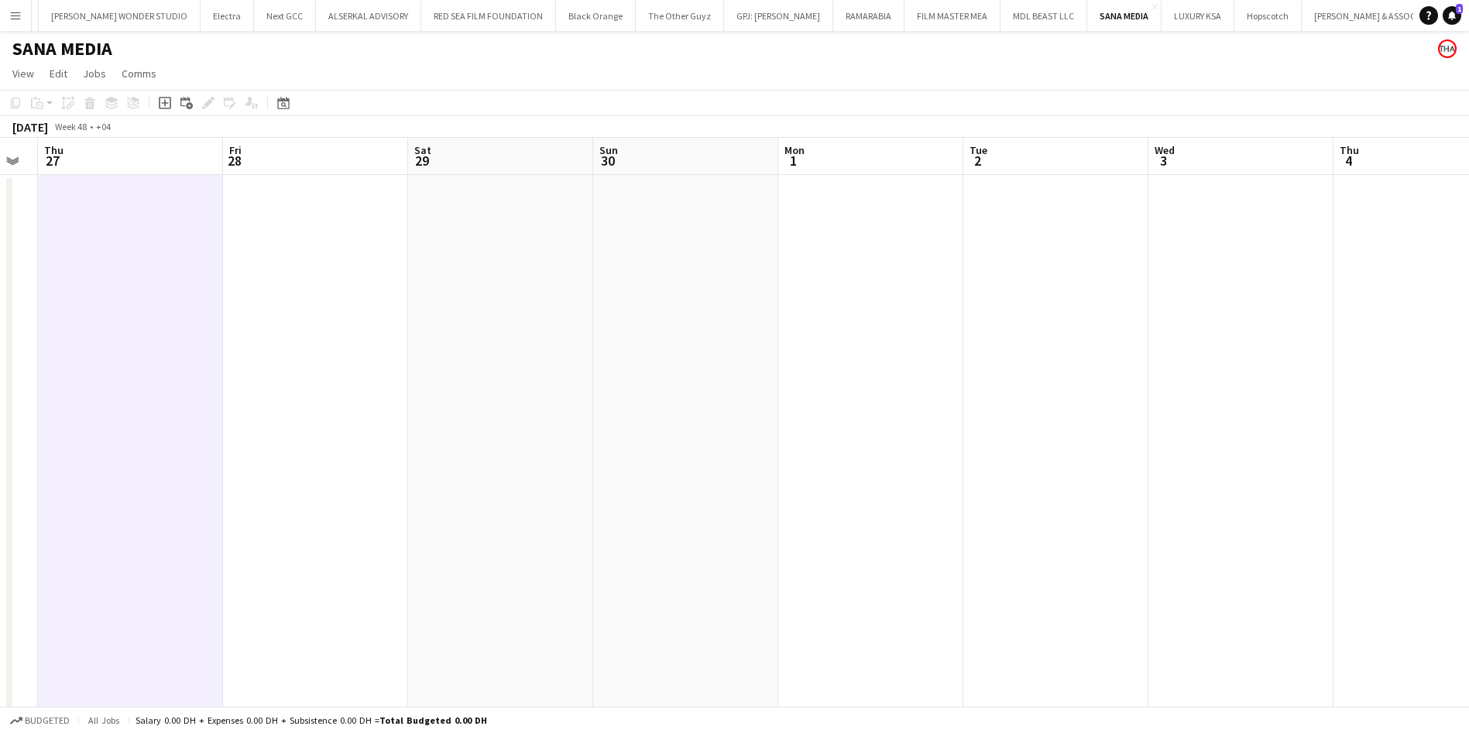
click at [822, 283] on app-date-cell at bounding box center [870, 490] width 185 height 630
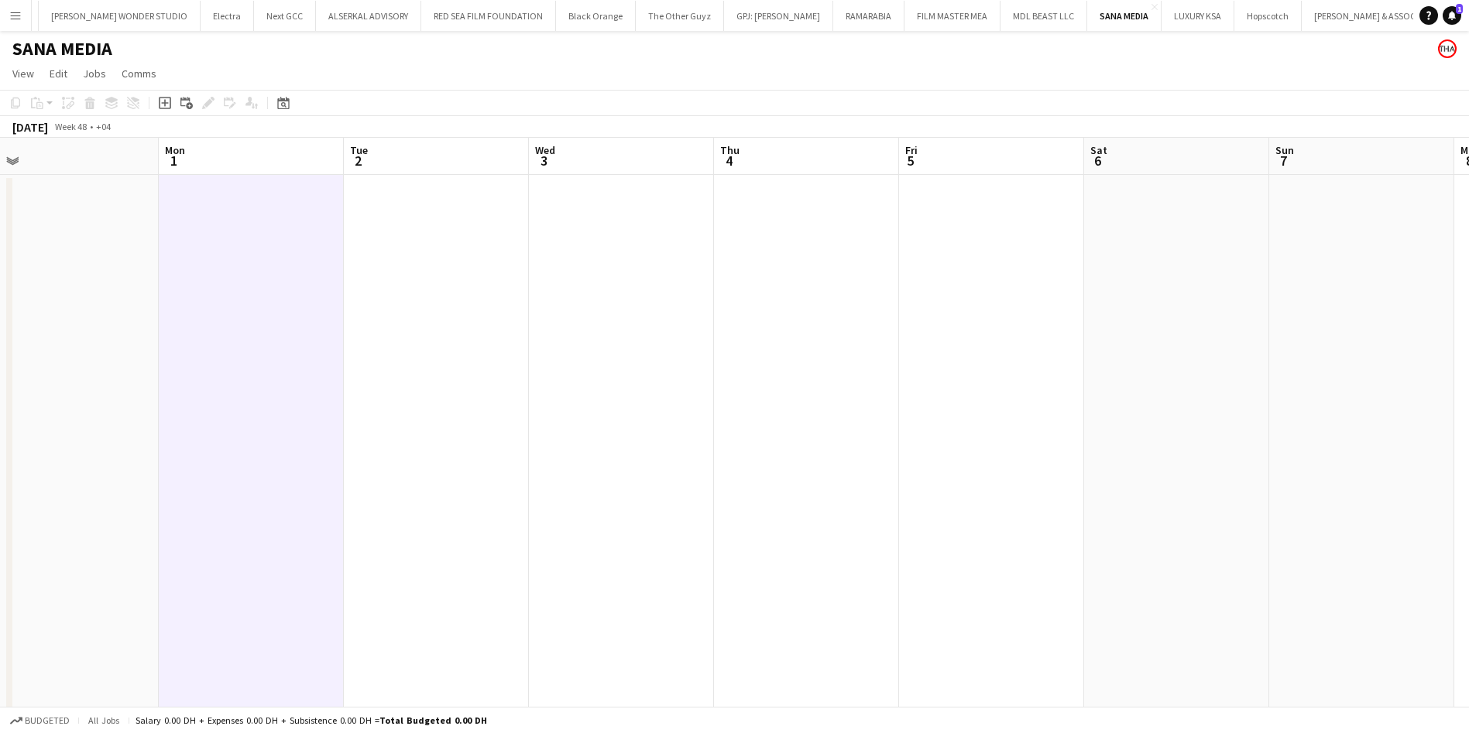
scroll to position [0, 572]
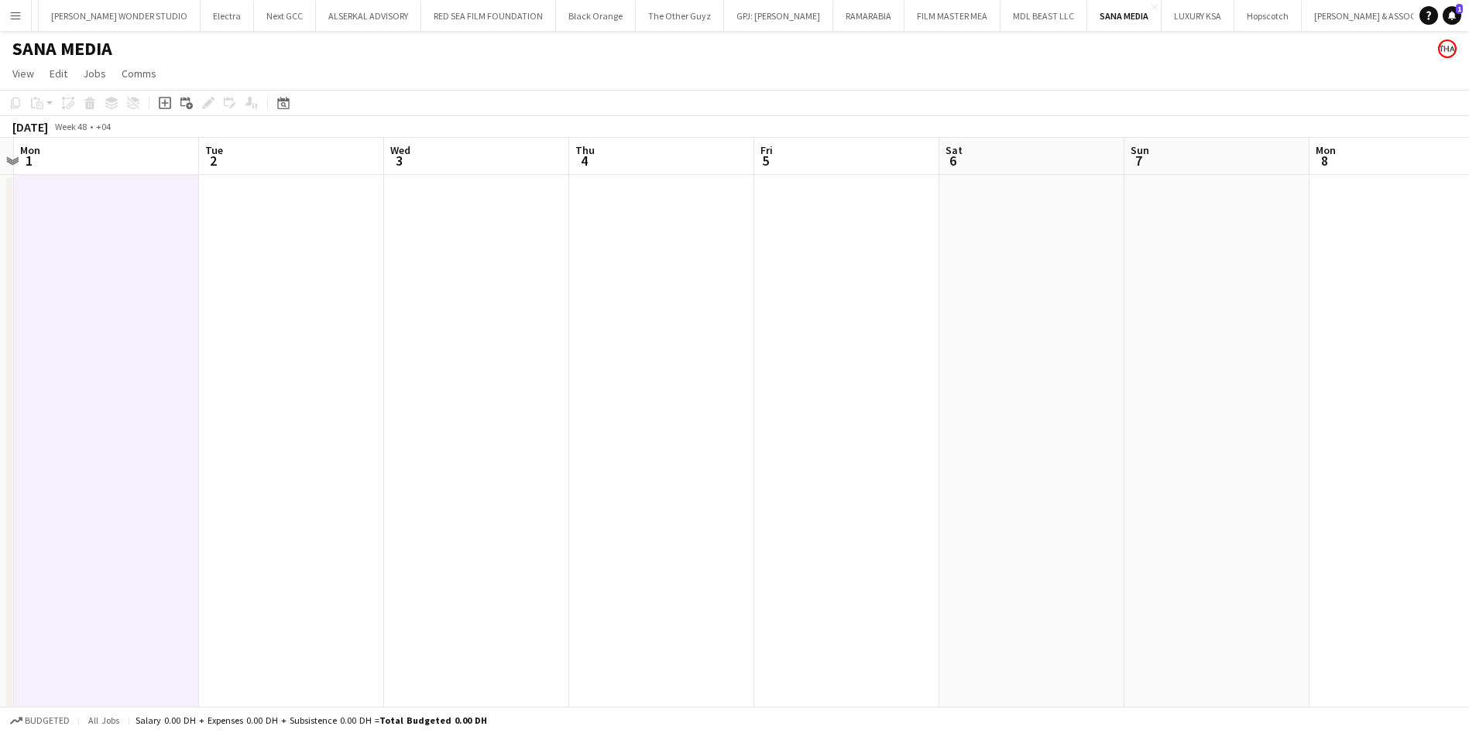
drag, startPoint x: 859, startPoint y: 283, endPoint x: 61, endPoint y: 314, distance: 798.8
click at [64, 314] on app-calendar-viewport "Fri 28 Sat 29 Sun 30 Mon 1 Tue 2 Wed 3 Thu 4 Fri 5 Sat 6 Sun 7 Mon 8 Tue 9 Wed …" at bounding box center [734, 471] width 1469 height 667
